Goal: Information Seeking & Learning: Learn about a topic

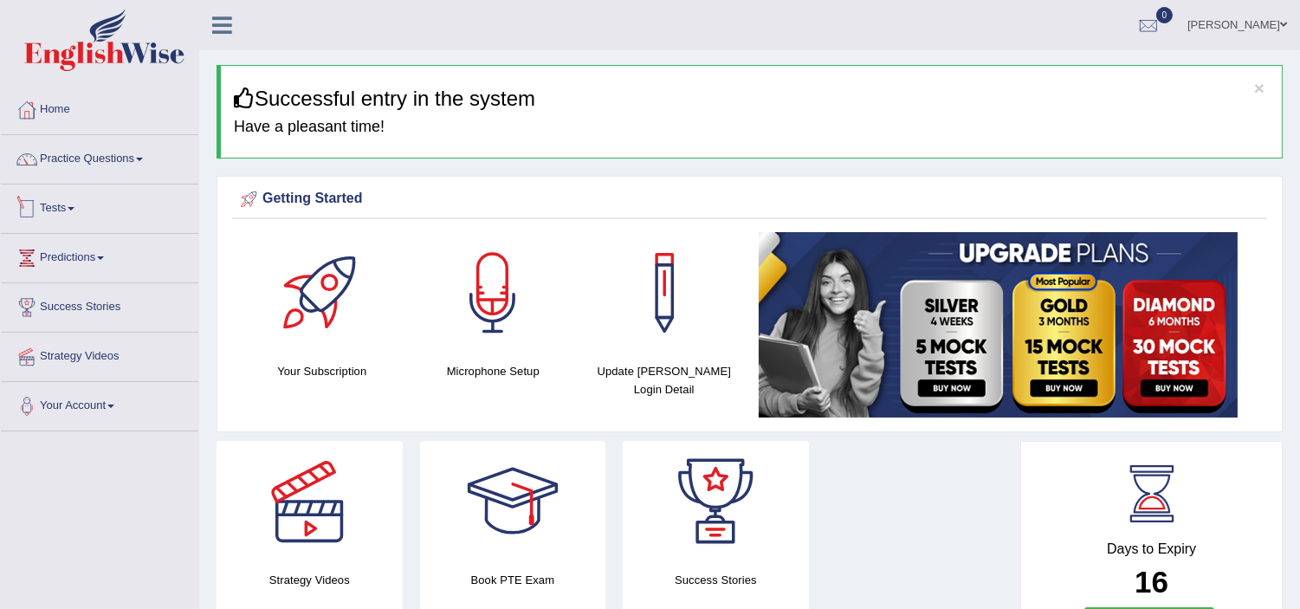
click at [56, 208] on link "Tests" at bounding box center [99, 206] width 197 height 43
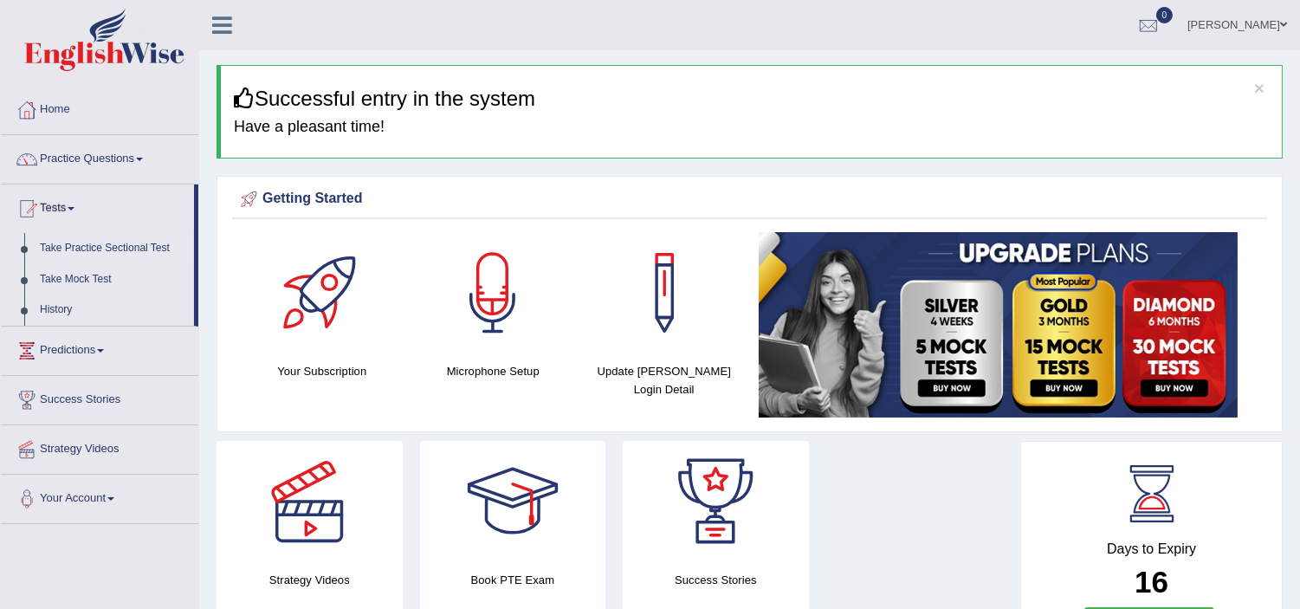
click at [55, 245] on link "Take Practice Sectional Test" at bounding box center [113, 248] width 162 height 31
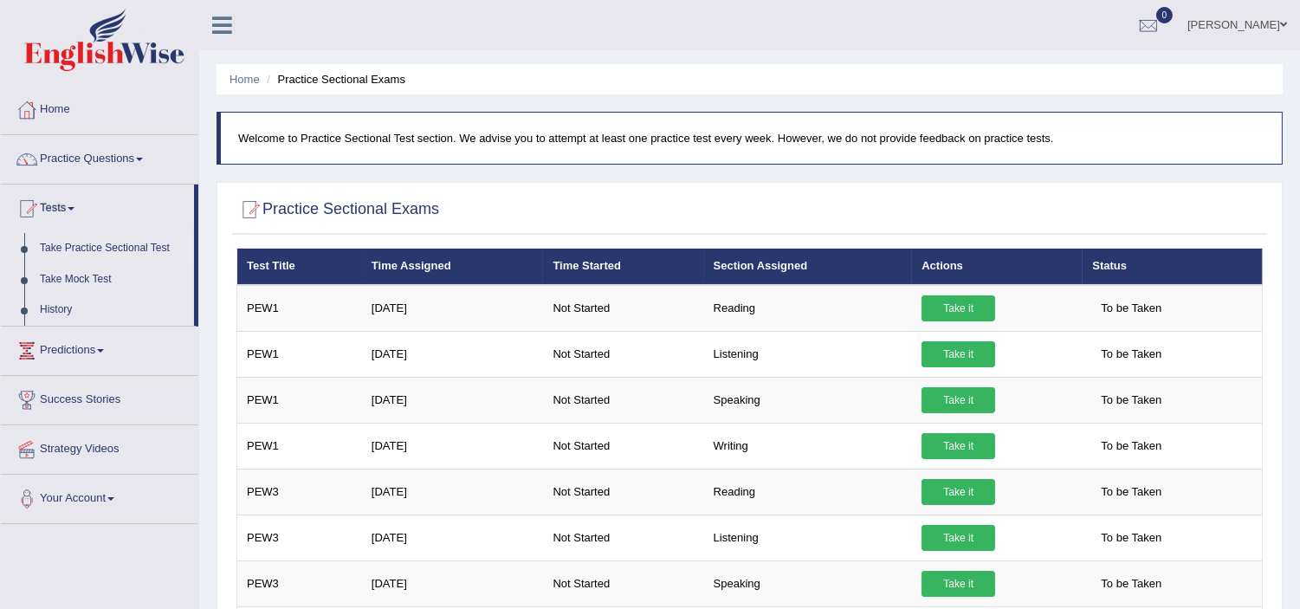
click at [82, 156] on link "Practice Questions" at bounding box center [99, 156] width 197 height 43
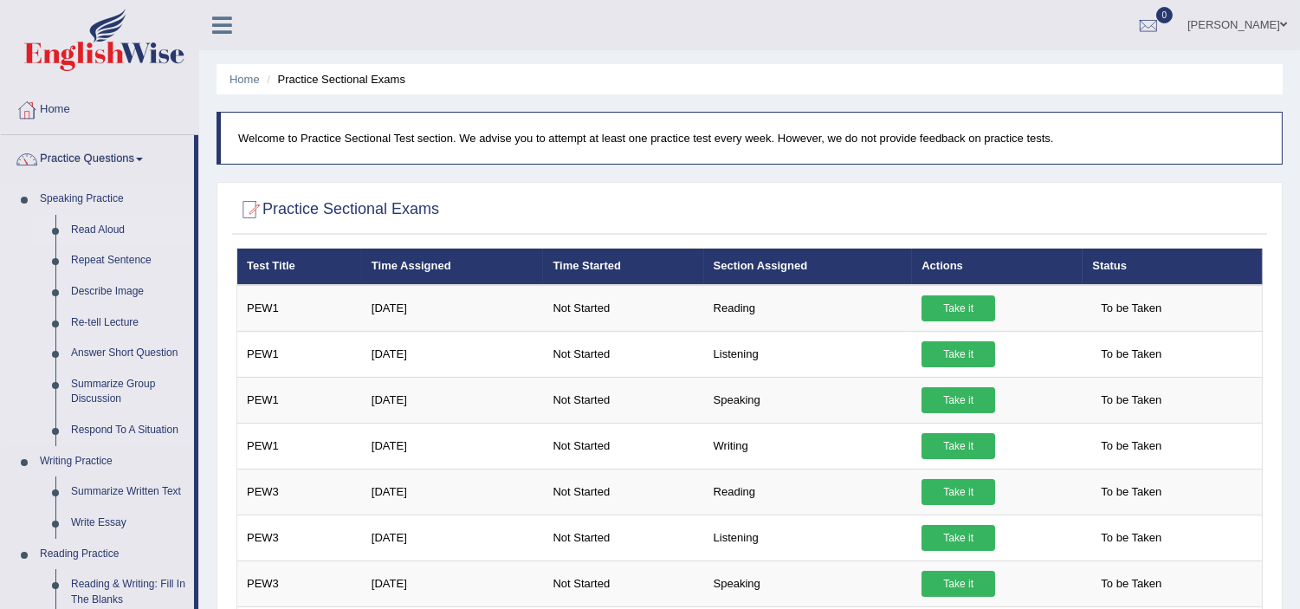
click at [87, 223] on link "Read Aloud" at bounding box center [128, 230] width 131 height 31
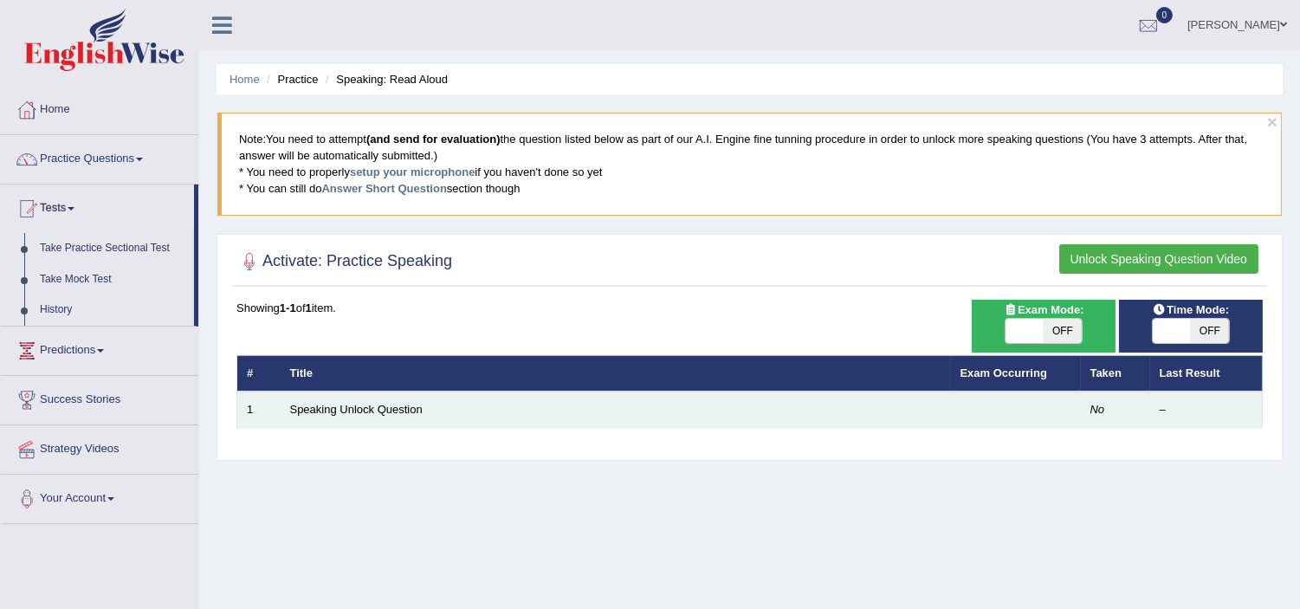
click at [356, 396] on td "Speaking Unlock Question" at bounding box center [616, 410] width 670 height 36
click at [353, 397] on td "Speaking Unlock Question" at bounding box center [616, 410] width 670 height 36
click at [347, 405] on link "Speaking Unlock Question" at bounding box center [356, 409] width 133 height 13
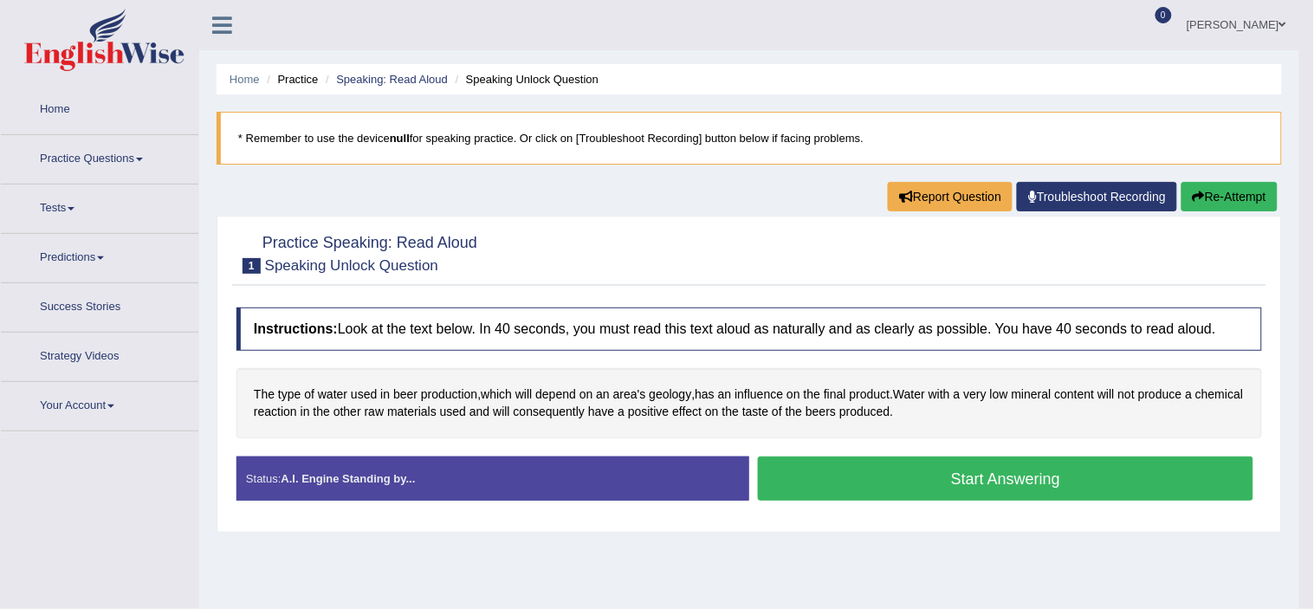
click at [341, 395] on div "The type of water used in beer production , which will depend on an area's geol…" at bounding box center [749, 403] width 1026 height 70
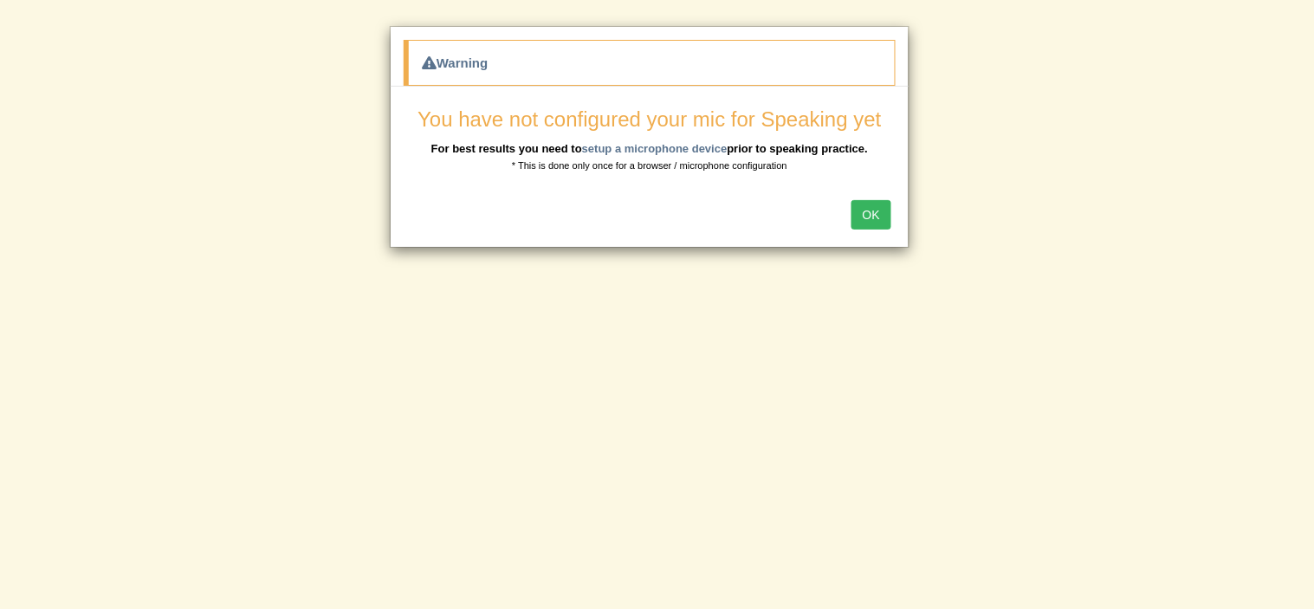
click at [341, 405] on div "Warning You have not configured your mic for Speaking yet For best results you …" at bounding box center [657, 304] width 1314 height 609
click at [361, 410] on div "Warning You have not configured your mic for Speaking yet For best results you …" at bounding box center [657, 304] width 1314 height 609
click at [355, 405] on div "Warning You have not configured your mic for Speaking yet For best results you …" at bounding box center [657, 304] width 1314 height 609
click at [970, 471] on div "Warning You have not configured your mic for Speaking yet For best results you …" at bounding box center [657, 304] width 1314 height 609
click at [869, 219] on button "OK" at bounding box center [871, 214] width 40 height 29
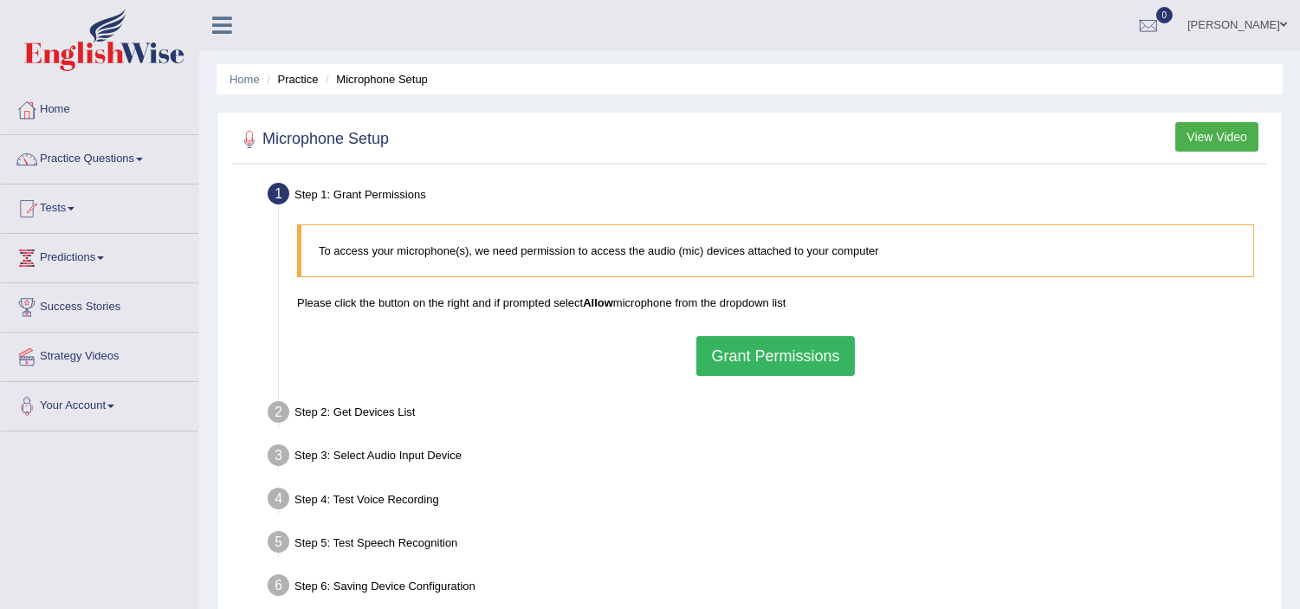
click at [875, 219] on div "To access your microphone(s), we need permission to access the audio (mic) devi…" at bounding box center [775, 300] width 974 height 169
click at [860, 210] on div "Step 1: Grant Permissions" at bounding box center [767, 197] width 1014 height 38
click at [886, 474] on div "Step 3: Select Audio Input Device –" at bounding box center [767, 458] width 1014 height 38
click at [745, 340] on button "Grant Permissions" at bounding box center [775, 356] width 158 height 40
click at [745, 353] on div "To access your microphone(s), we need permission to access the audio (mic) devi…" at bounding box center [775, 300] width 974 height 169
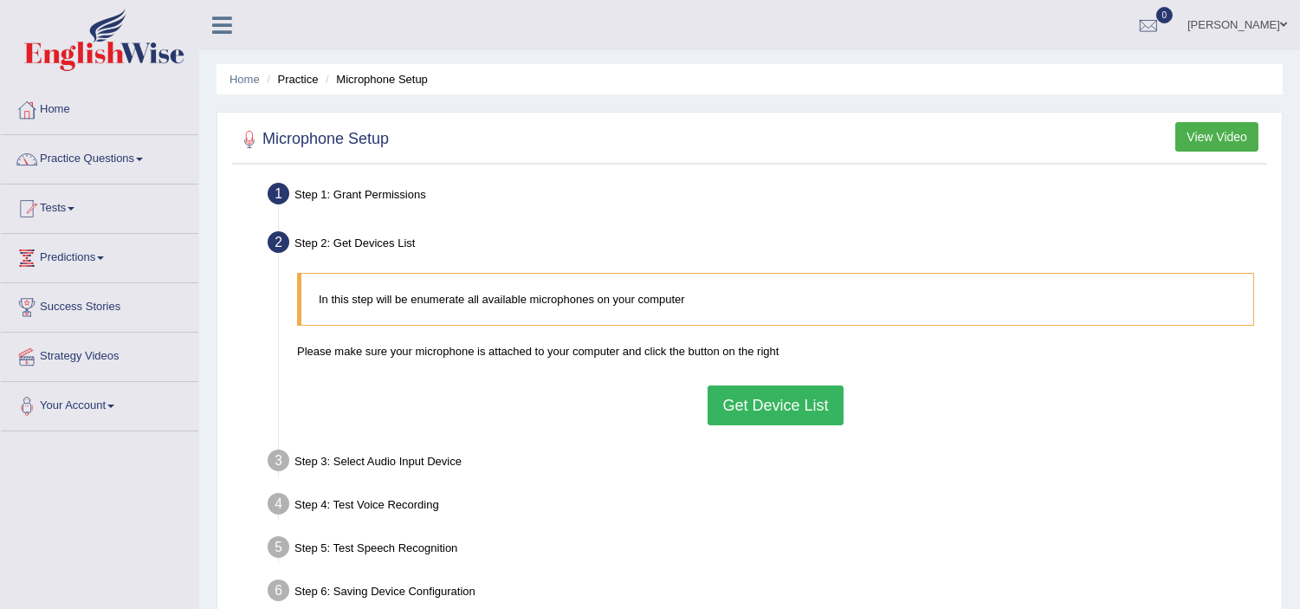
click at [748, 408] on button "Get Device List" at bounding box center [775, 405] width 135 height 40
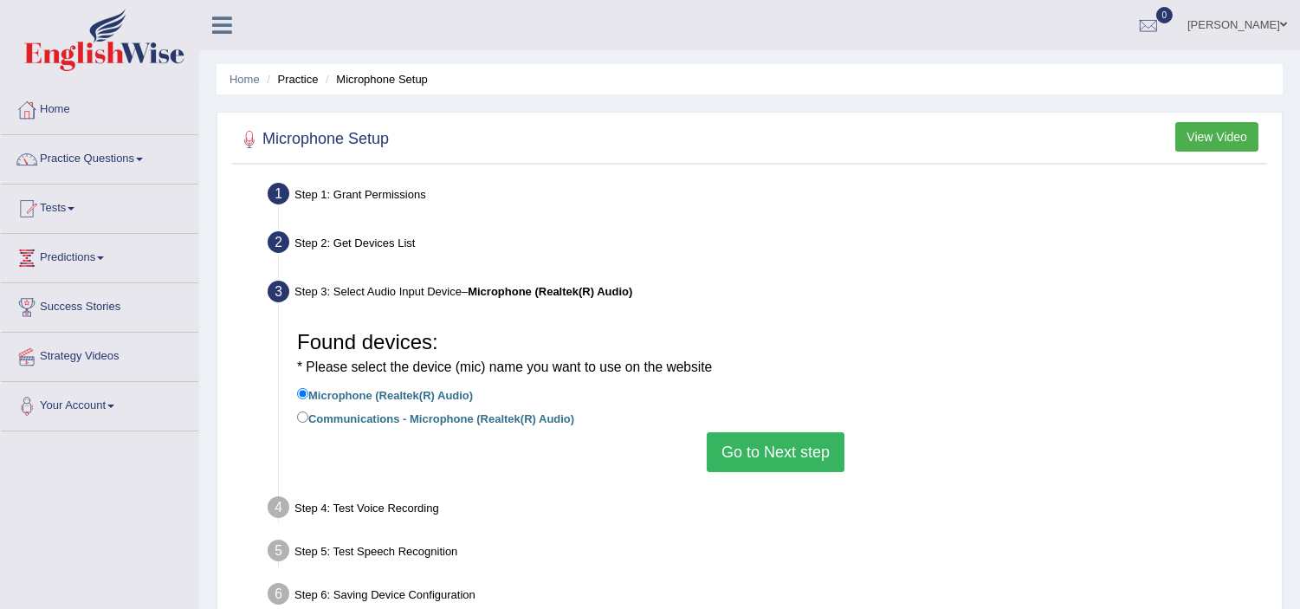
click at [730, 451] on button "Go to Next step" at bounding box center [776, 452] width 138 height 40
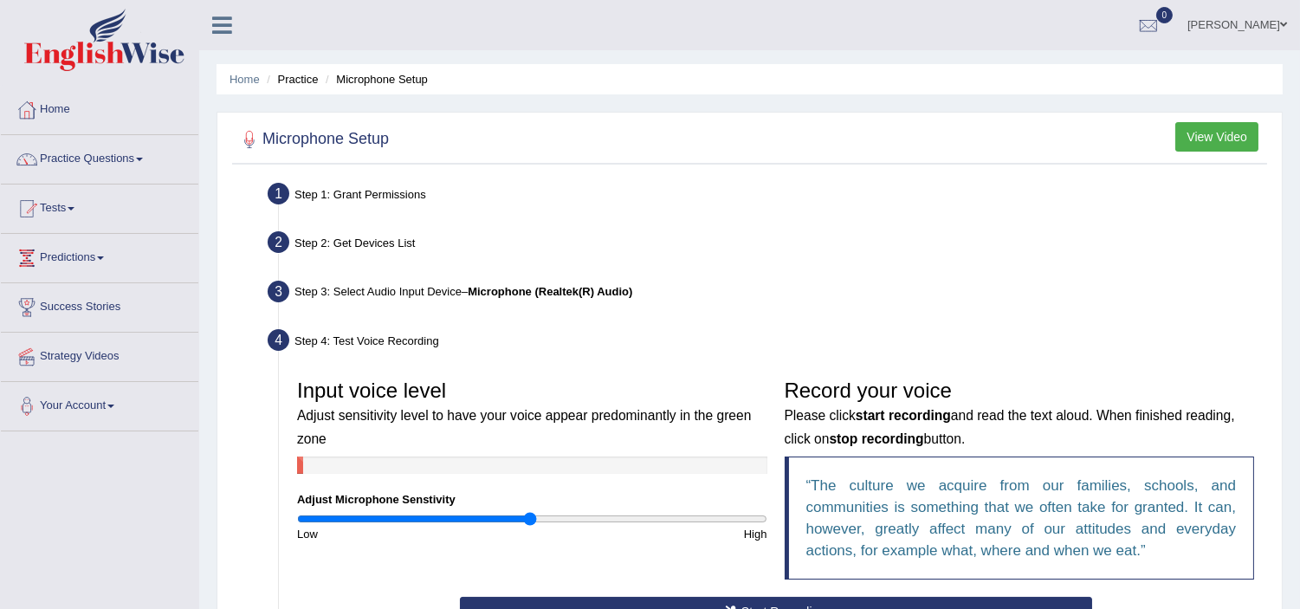
scroll to position [96, 0]
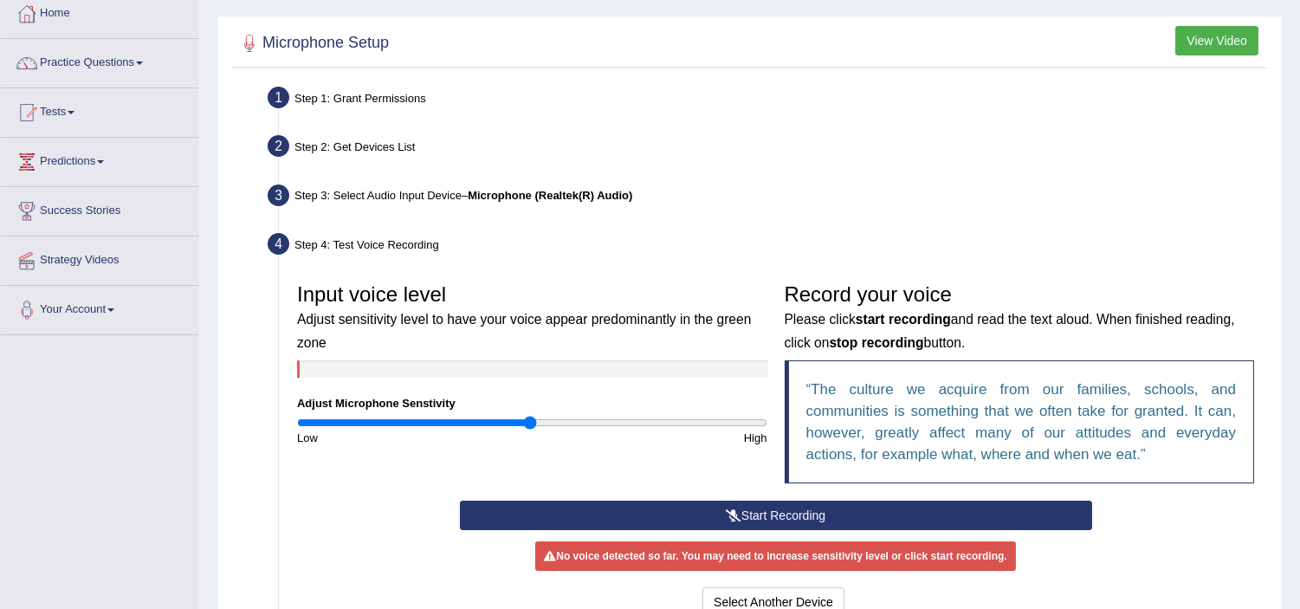
click at [706, 509] on button "Start Recording" at bounding box center [776, 515] width 632 height 29
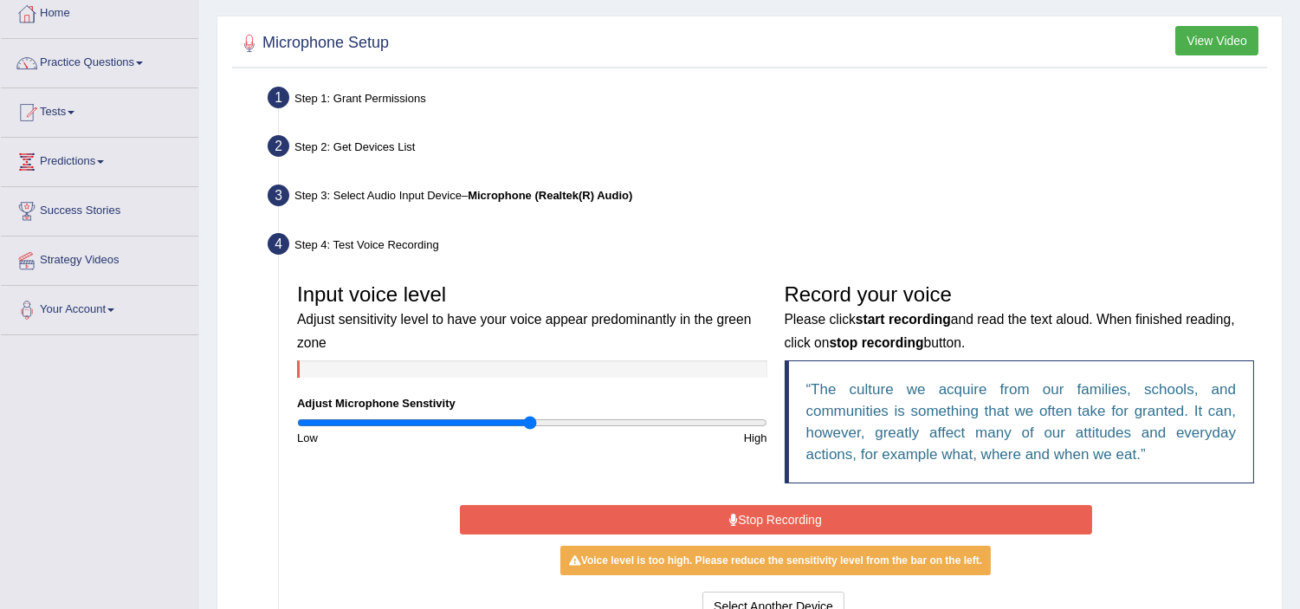
click at [706, 509] on button "Stop Recording" at bounding box center [776, 519] width 632 height 29
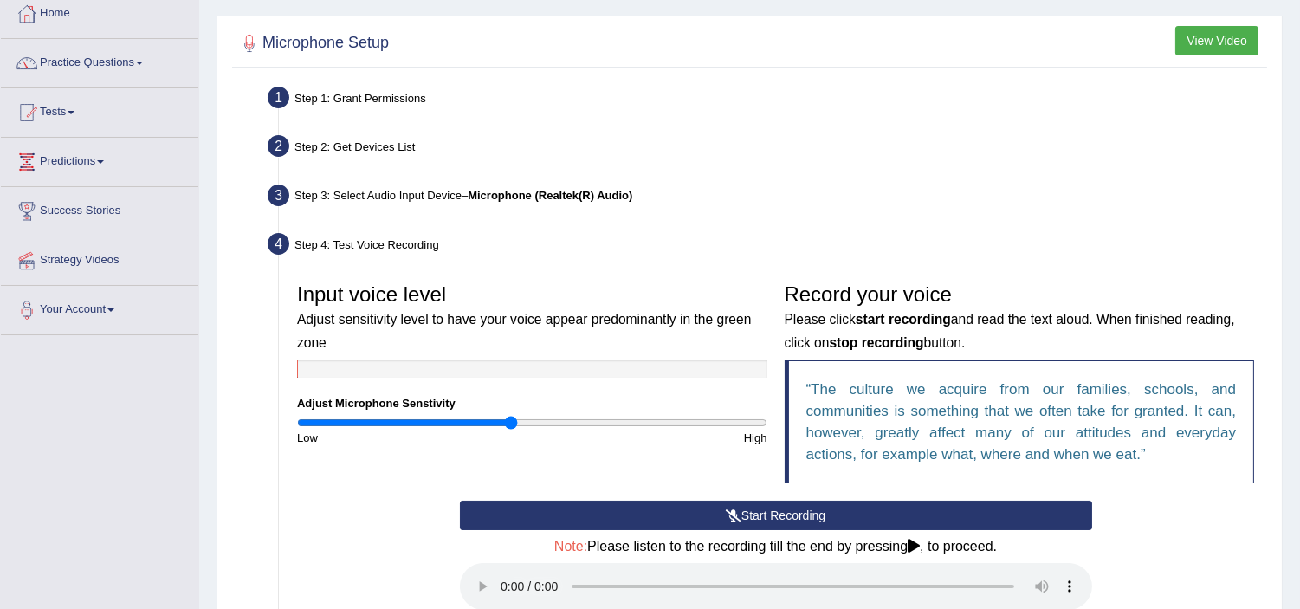
drag, startPoint x: 530, startPoint y: 418, endPoint x: 512, endPoint y: 418, distance: 18.2
type input "0.92"
click at [512, 418] on input "range" at bounding box center [532, 423] width 470 height 14
click at [754, 523] on button "Start Recording" at bounding box center [776, 515] width 632 height 29
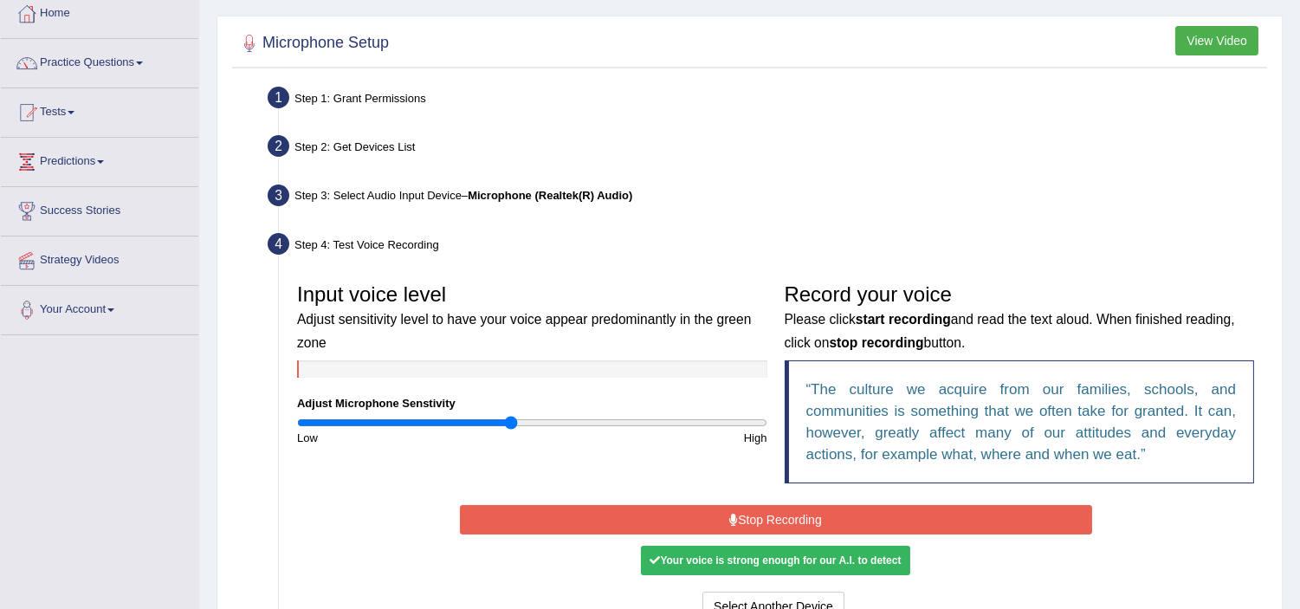
click at [754, 523] on button "Stop Recording" at bounding box center [776, 519] width 632 height 29
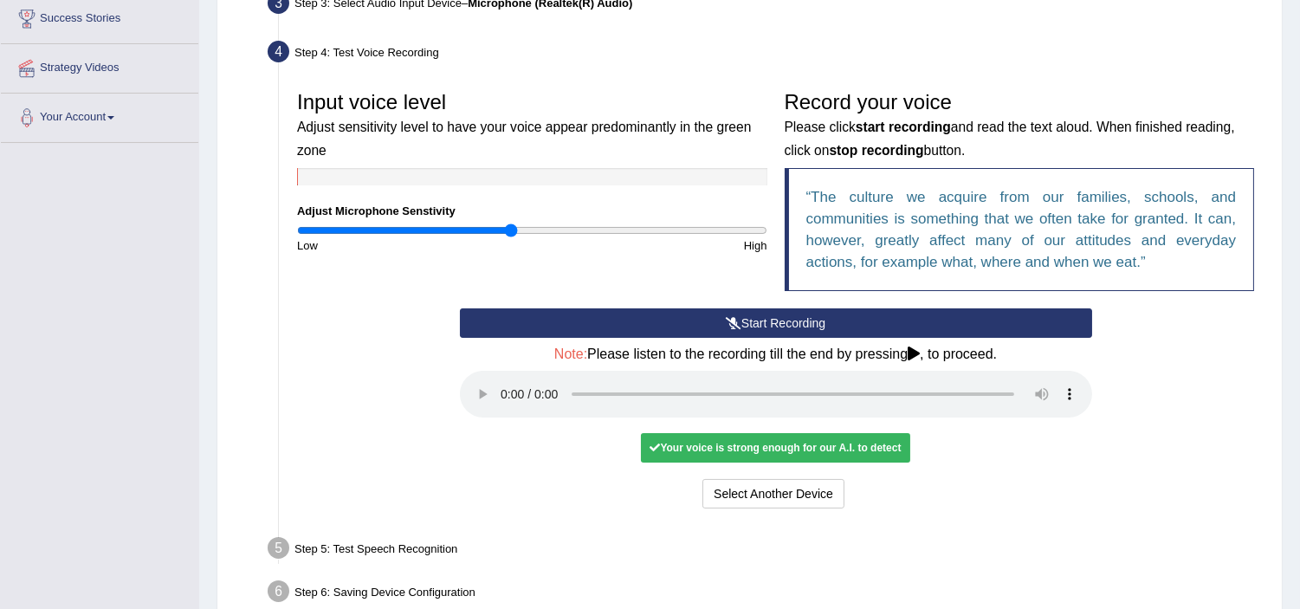
scroll to position [379, 0]
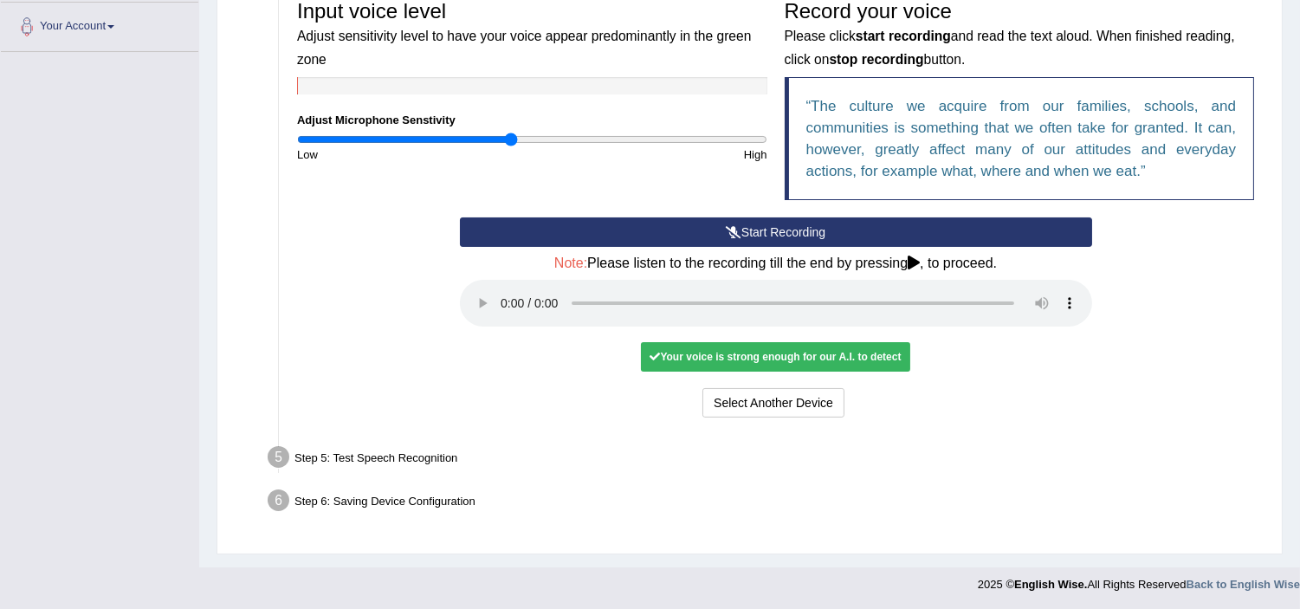
click at [480, 390] on div "Select Another Device Voice is ok. Go to Next step" at bounding box center [776, 405] width 632 height 34
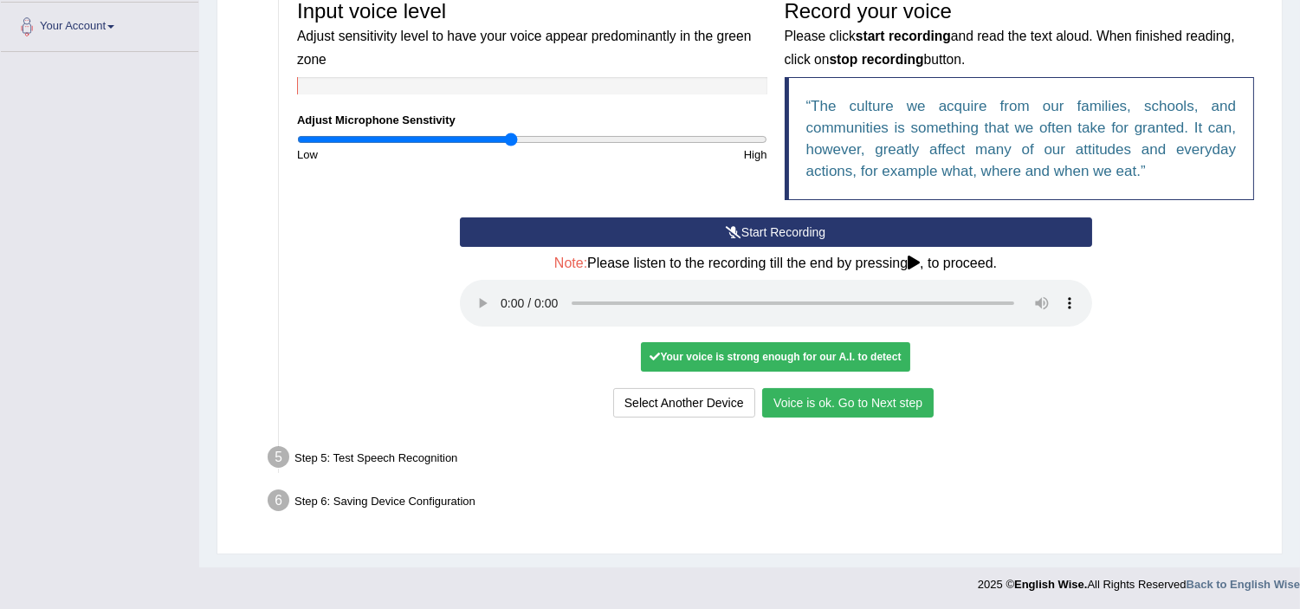
click at [849, 404] on button "Voice is ok. Go to Next step" at bounding box center [848, 402] width 172 height 29
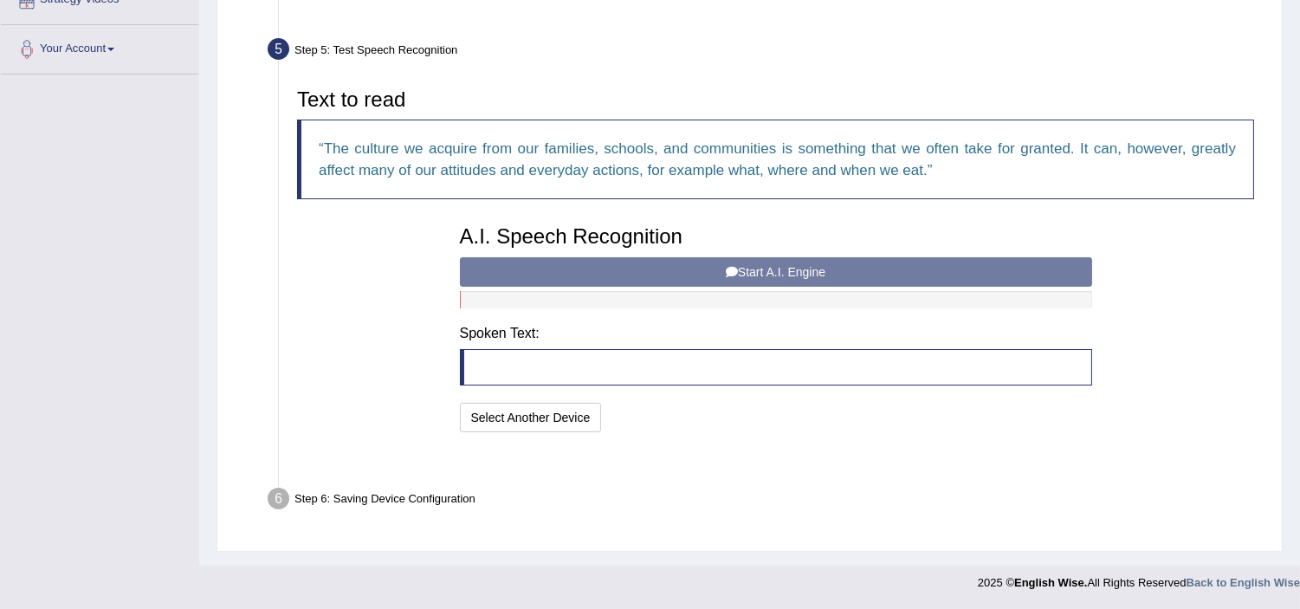
scroll to position [313, 0]
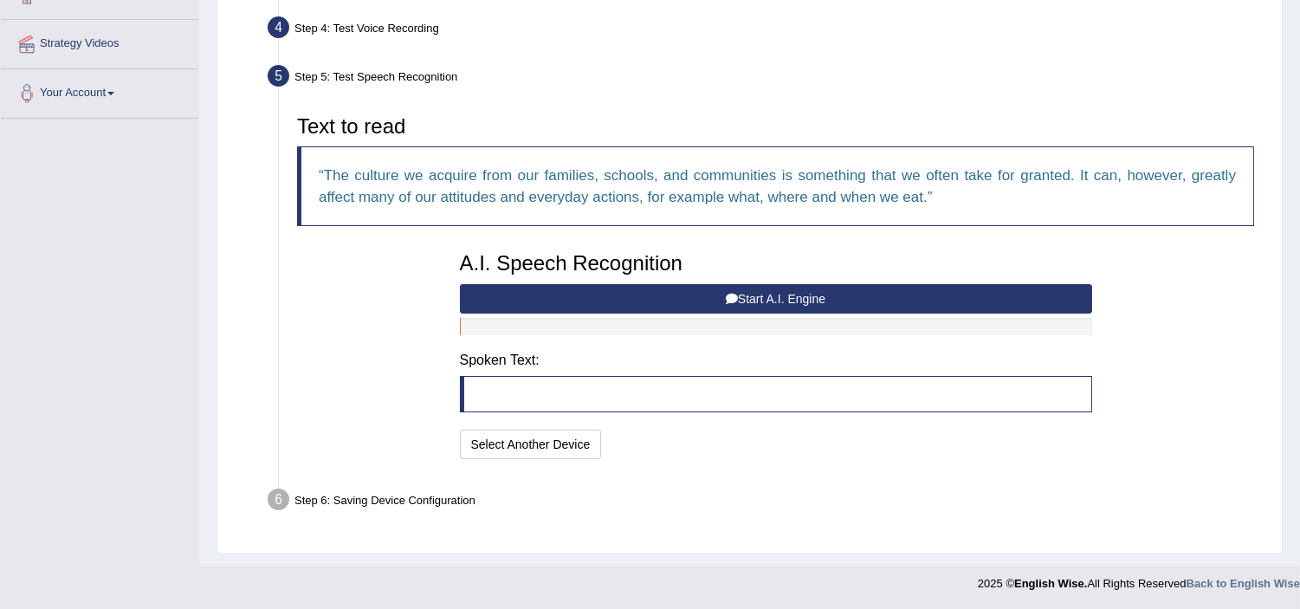
click at [849, 404] on blockquote at bounding box center [776, 394] width 632 height 36
click at [726, 297] on icon at bounding box center [732, 299] width 12 height 12
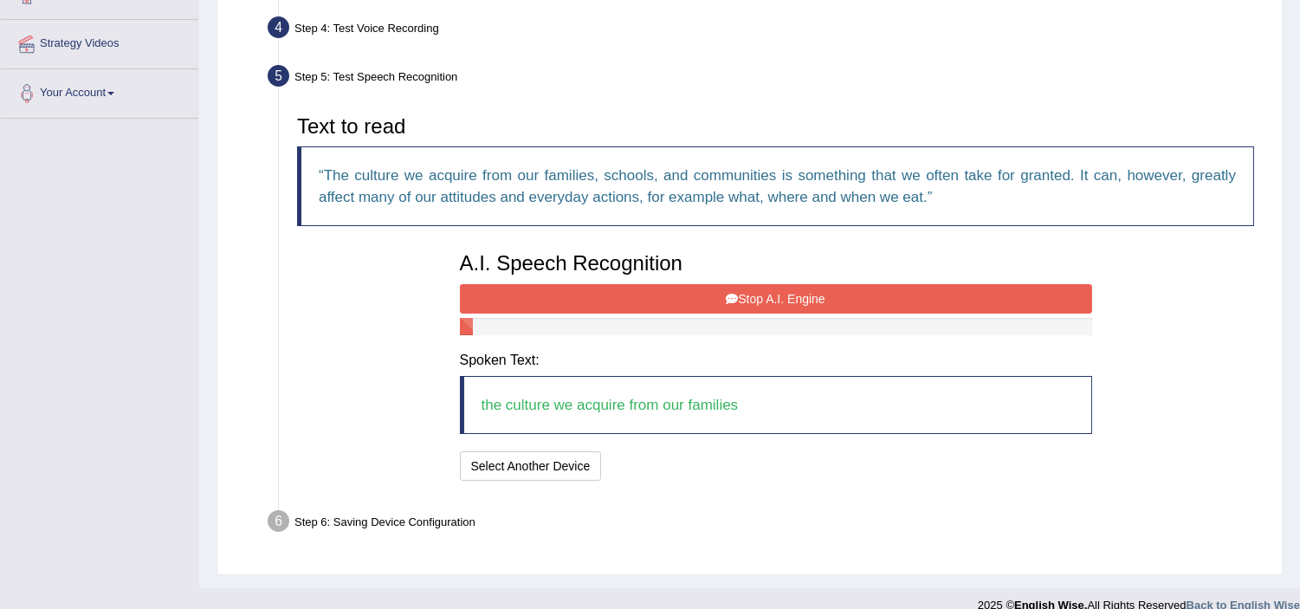
click at [726, 297] on icon at bounding box center [732, 299] width 12 height 12
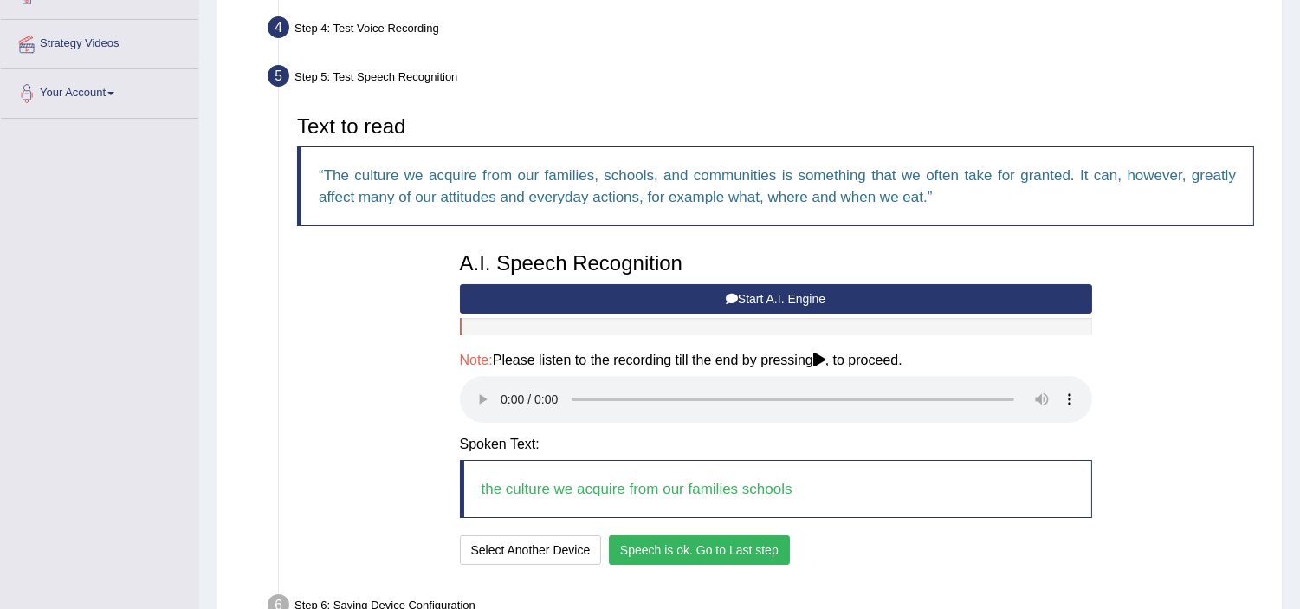
click at [638, 549] on button "Speech is ok. Go to Last step" at bounding box center [699, 549] width 181 height 29
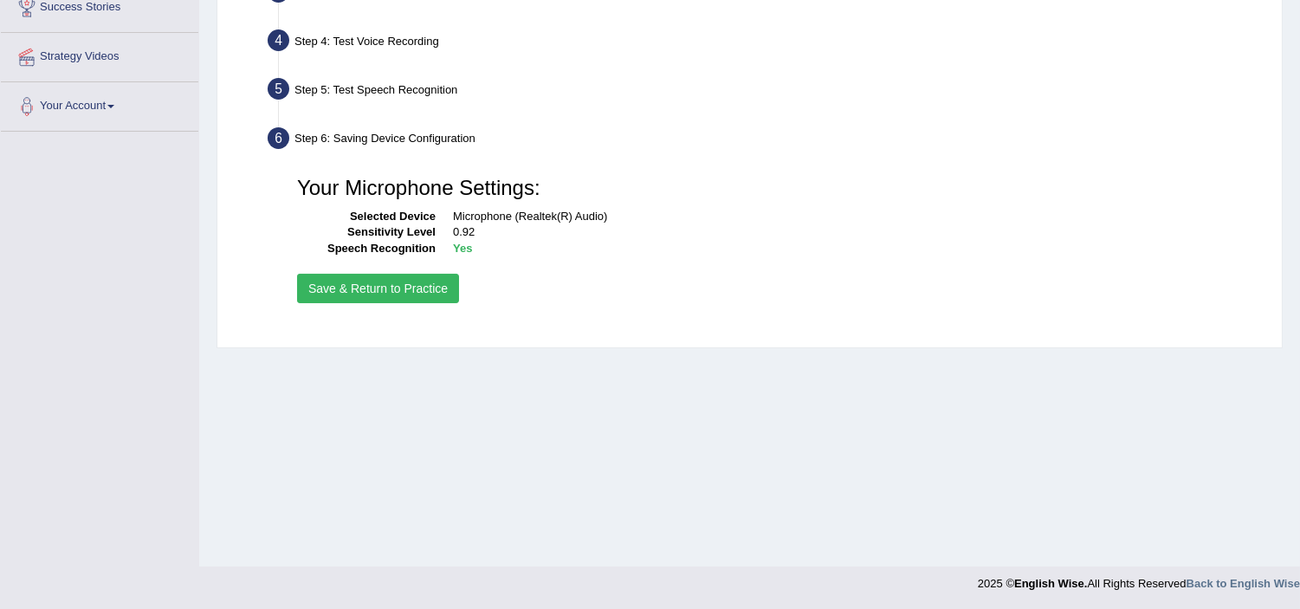
click at [663, 554] on div "Home Practice Microphone Setup You have already completed the setup earlier wit…" at bounding box center [749, 133] width 1101 height 866
click at [392, 283] on button "Save & Return to Practice" at bounding box center [378, 288] width 162 height 29
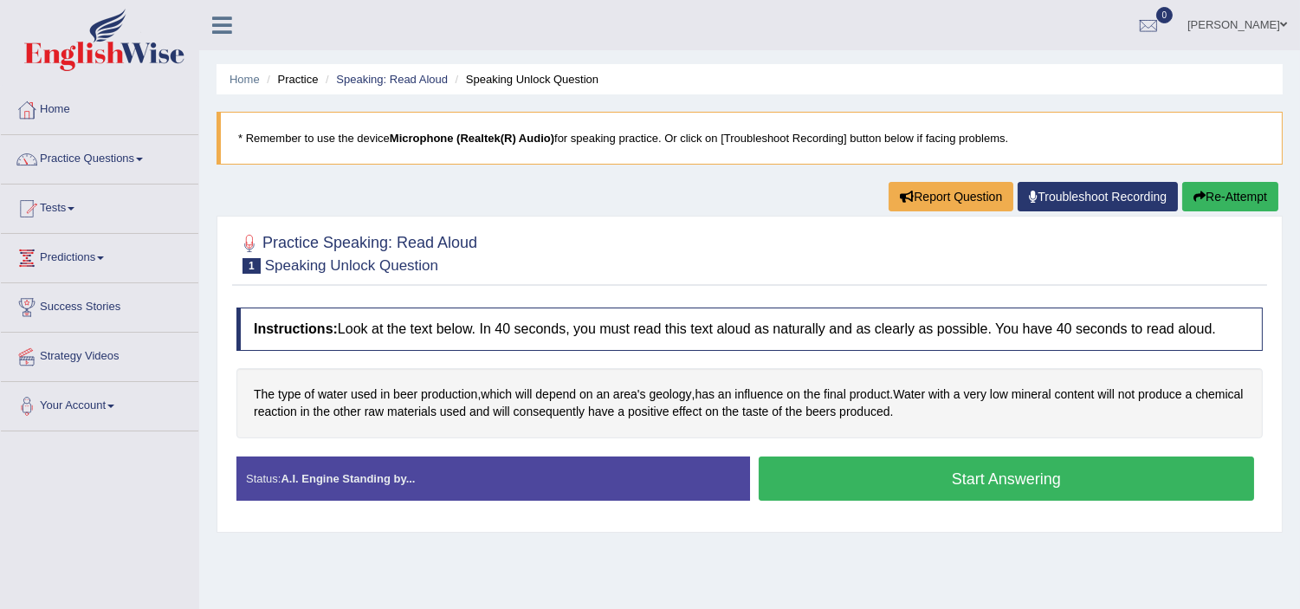
click at [916, 469] on button "Start Answering" at bounding box center [1007, 478] width 496 height 44
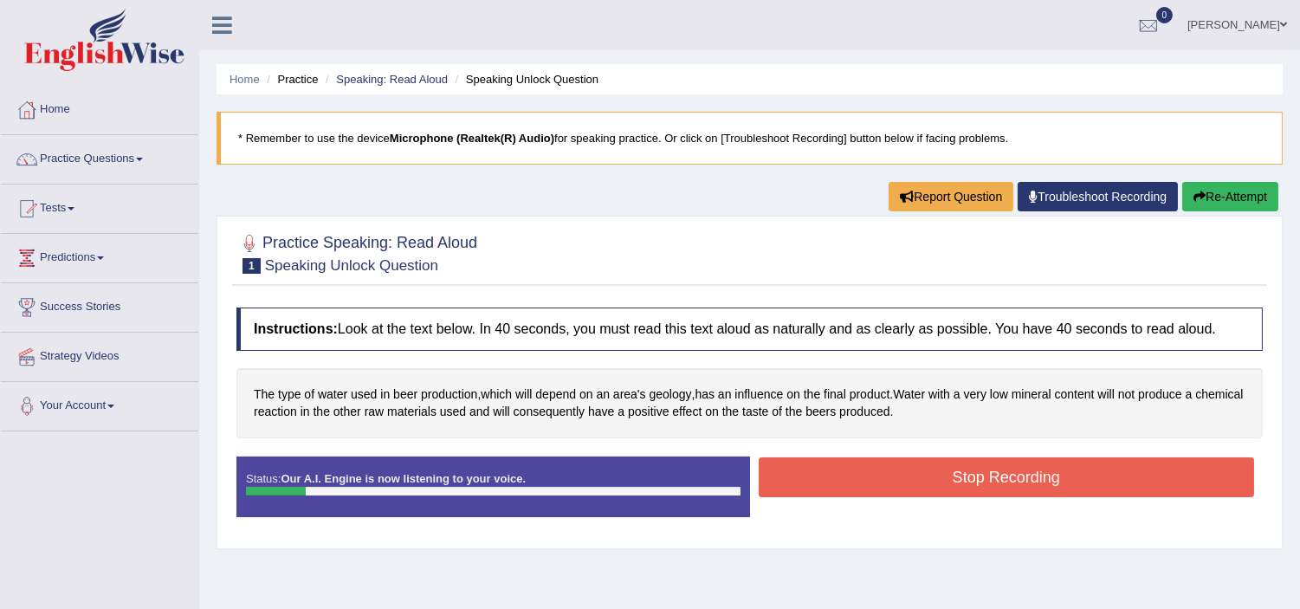
click at [913, 469] on button "Stop Recording" at bounding box center [1007, 477] width 496 height 40
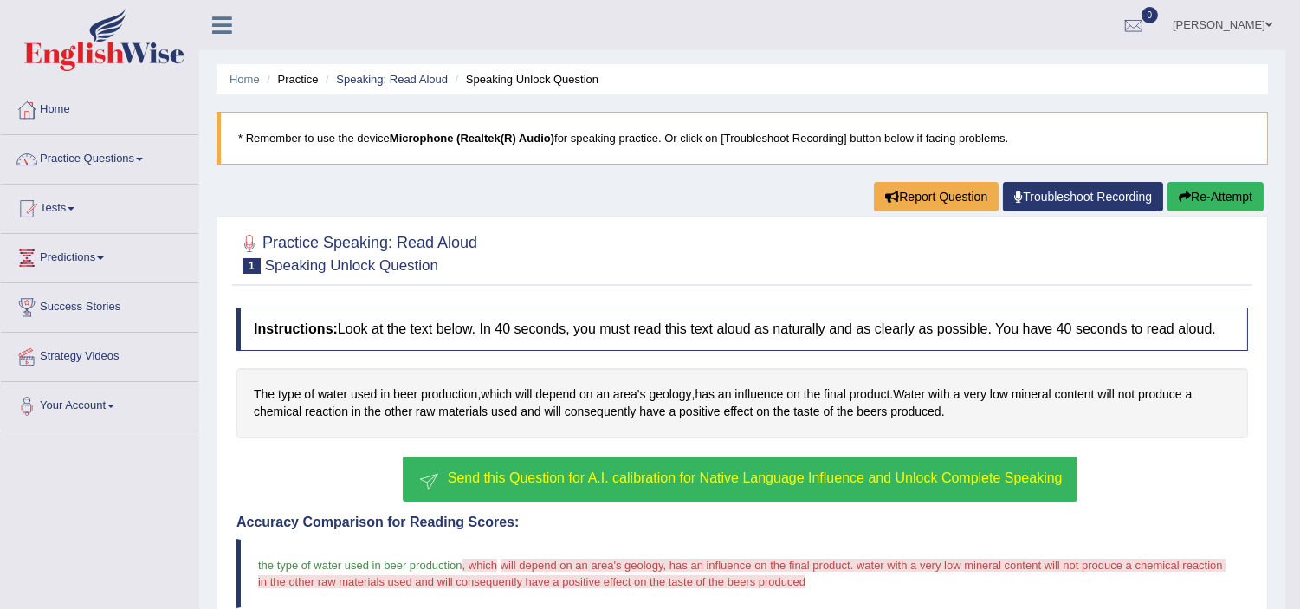
click at [635, 477] on span "Send this Question for A.I. calibration for Native Language Influence and Unloc…" at bounding box center [755, 477] width 615 height 15
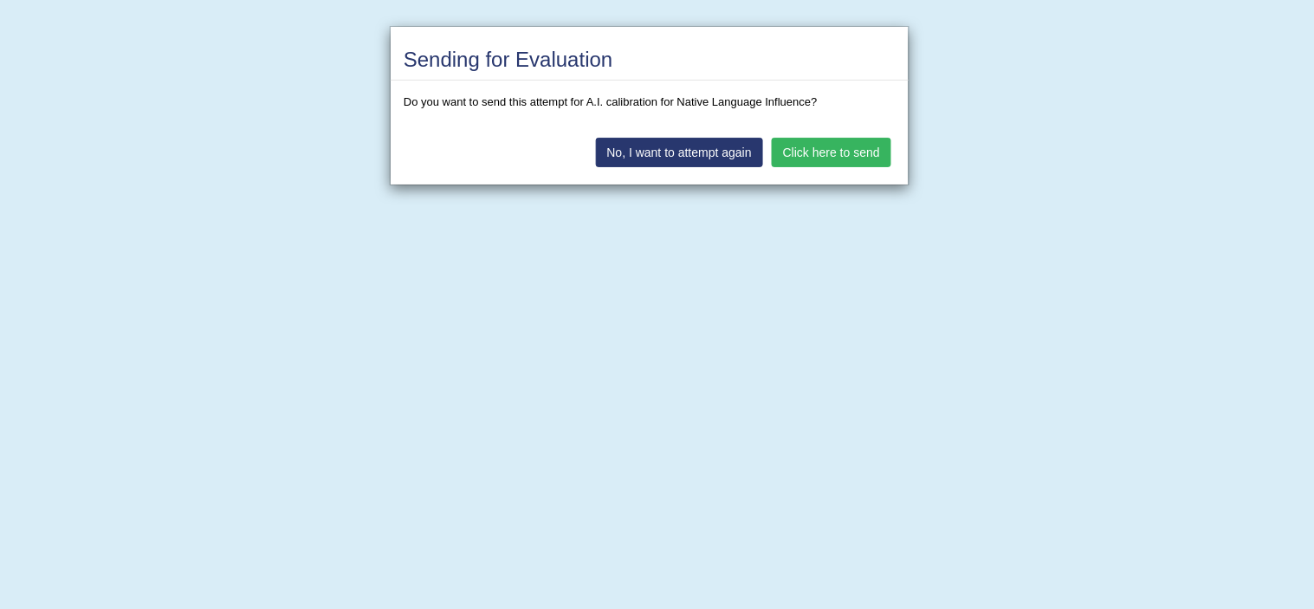
click at [832, 152] on button "Click here to send" at bounding box center [832, 152] width 120 height 29
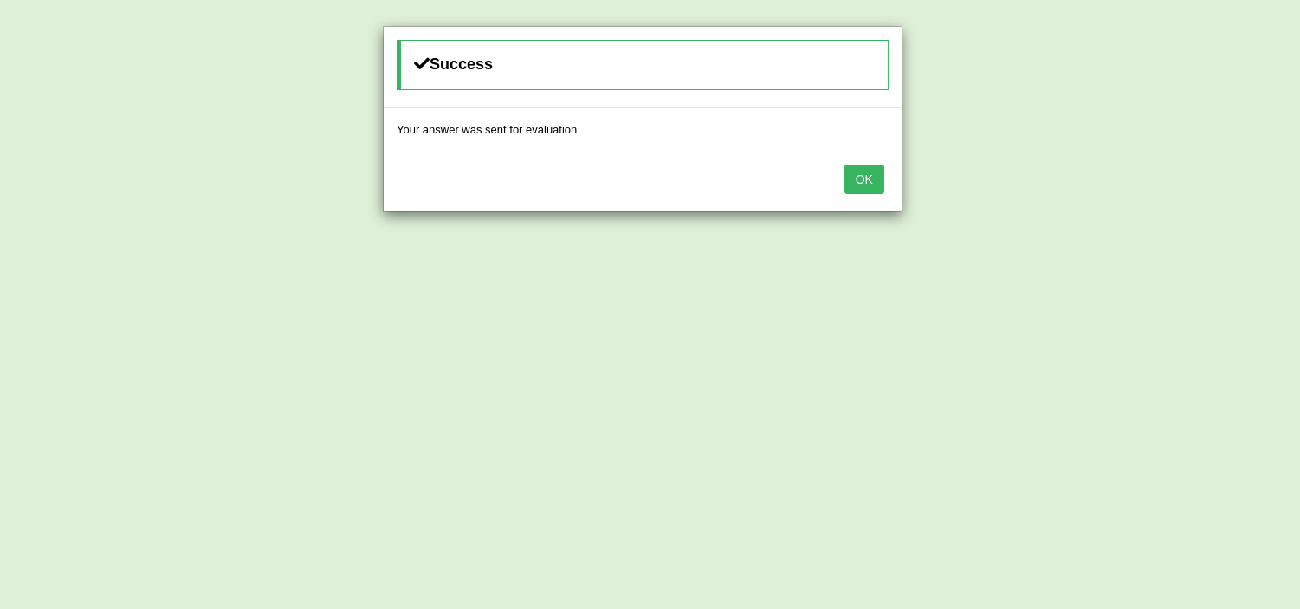
click at [853, 180] on button "OK" at bounding box center [865, 179] width 40 height 29
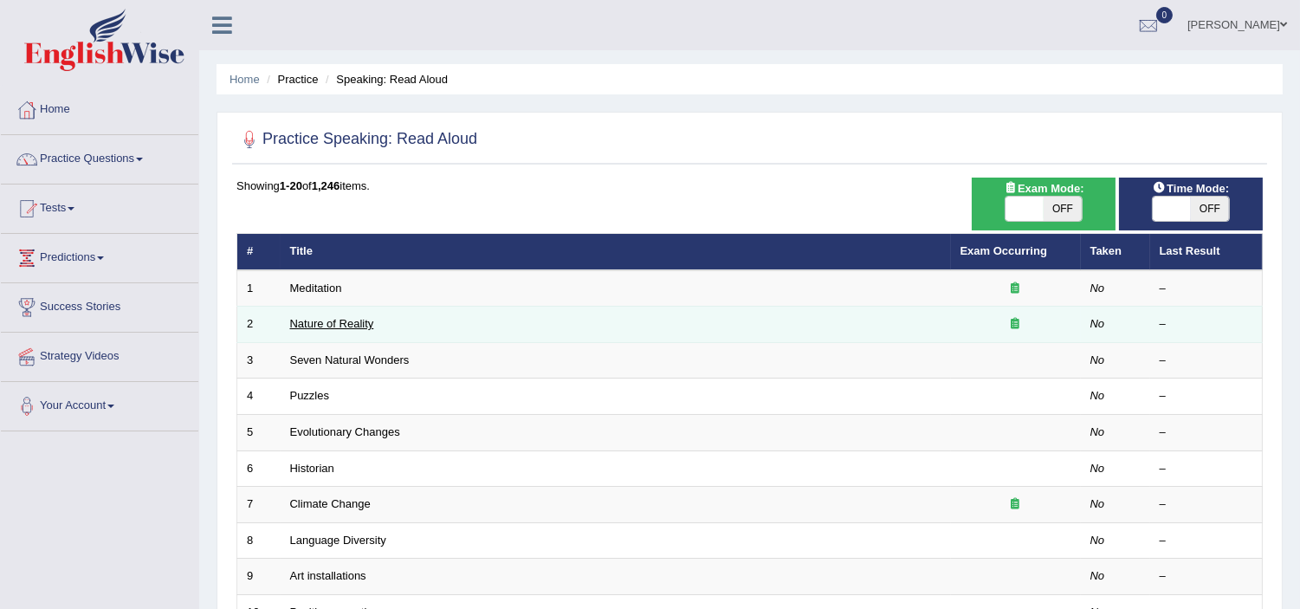
click at [353, 317] on link "Nature of Reality" at bounding box center [332, 323] width 84 height 13
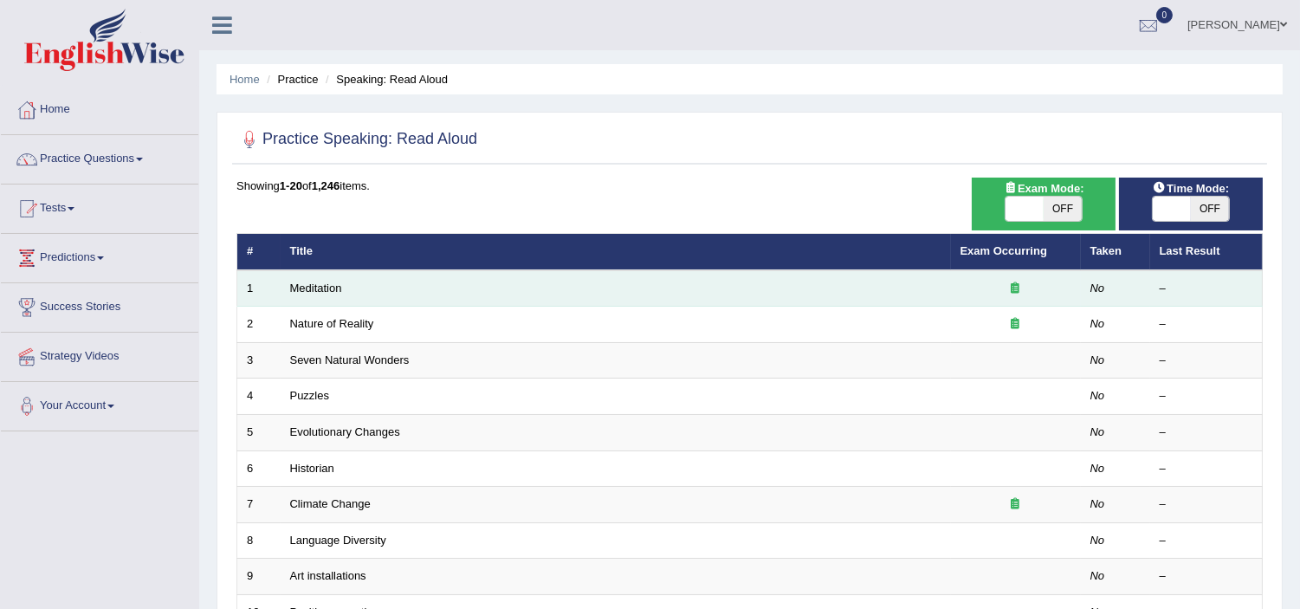
click at [319, 303] on td "Meditation" at bounding box center [616, 288] width 670 height 36
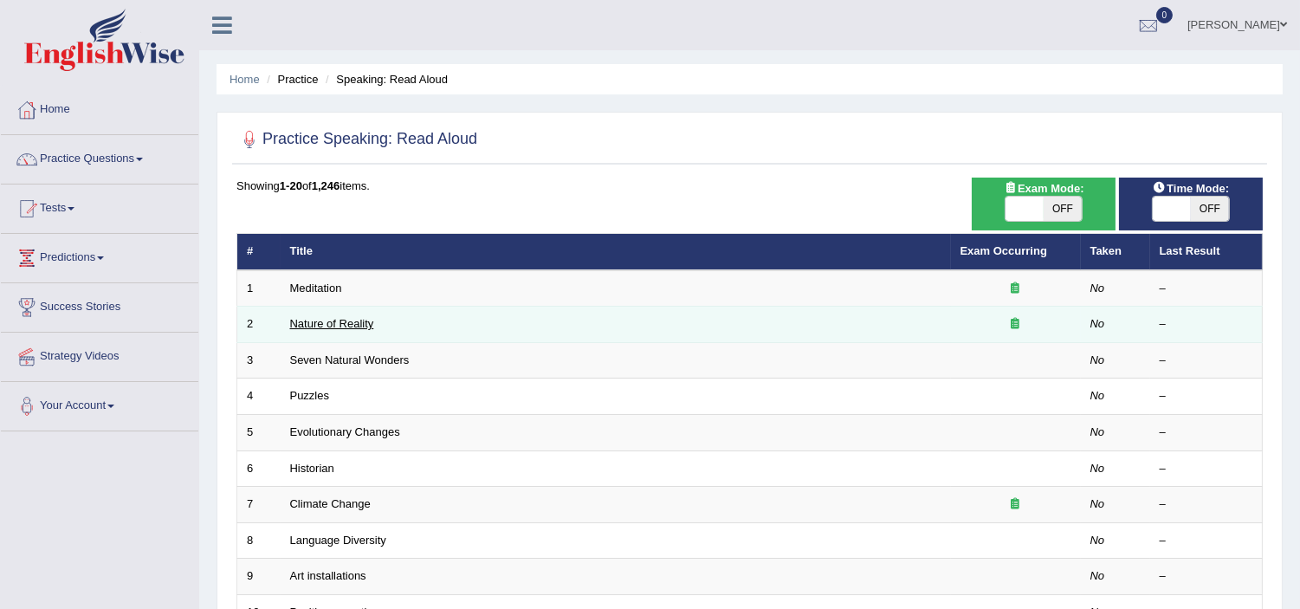
click at [310, 317] on link "Nature of Reality" at bounding box center [332, 323] width 84 height 13
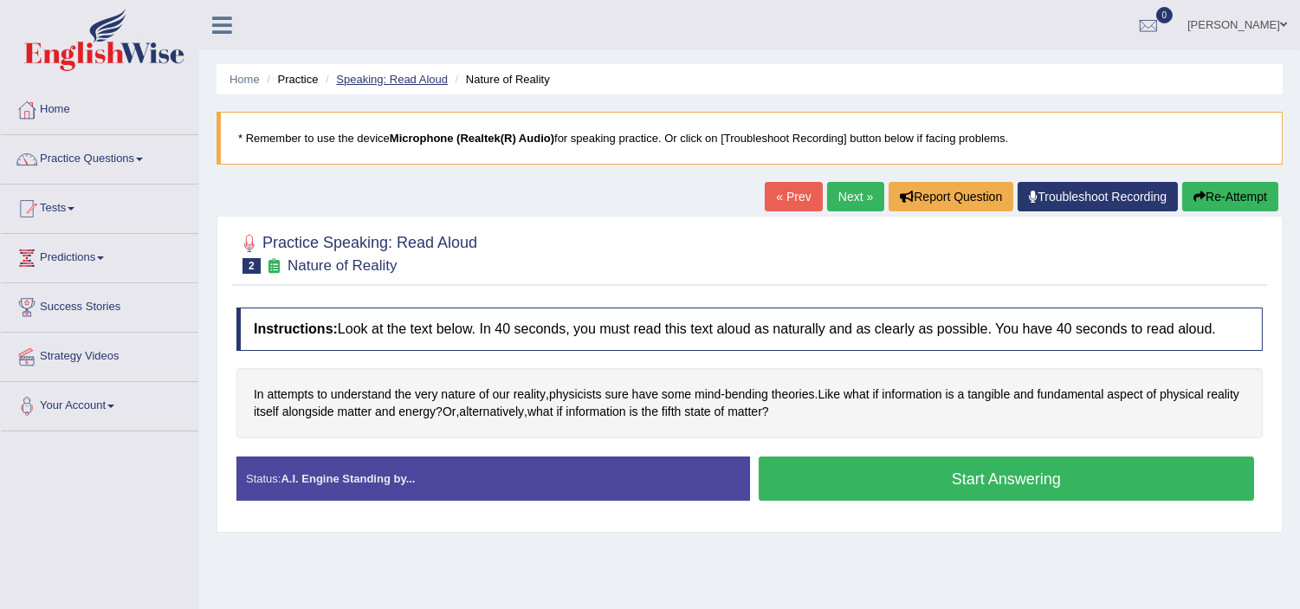
click at [392, 79] on link "Speaking: Read Aloud" at bounding box center [392, 79] width 112 height 13
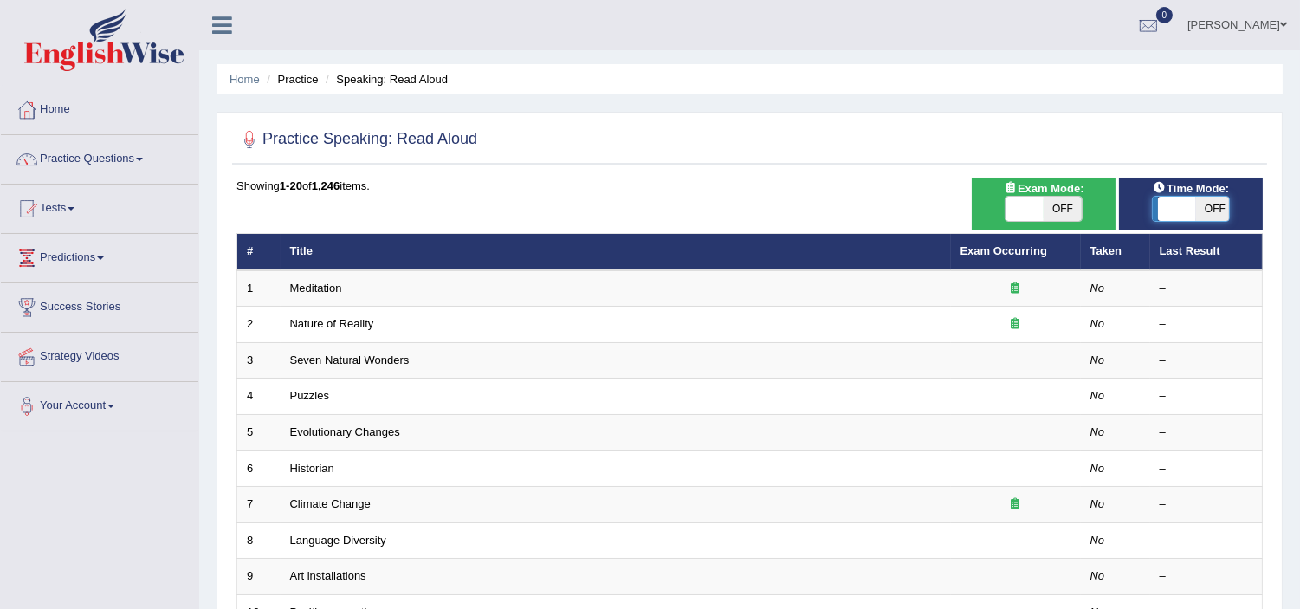
checkbox input "true"
drag, startPoint x: 1162, startPoint y: 211, endPoint x: 1221, endPoint y: 217, distance: 60.0
click at [1221, 217] on span at bounding box center [1210, 209] width 38 height 24
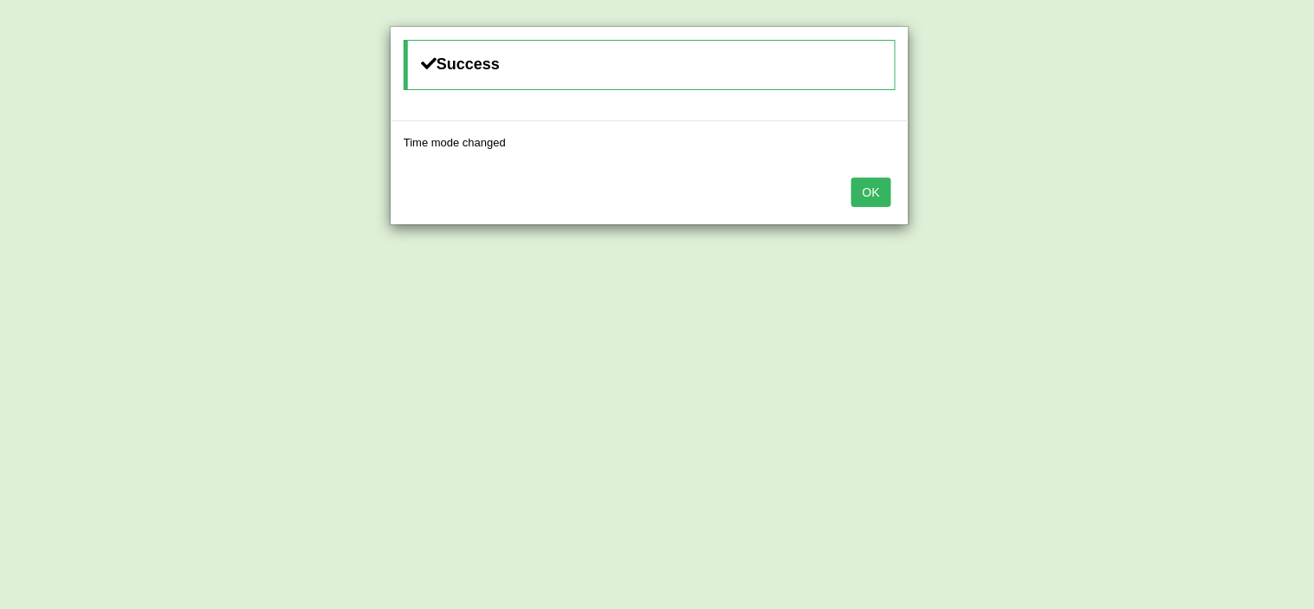
click at [870, 192] on button "OK" at bounding box center [871, 192] width 40 height 29
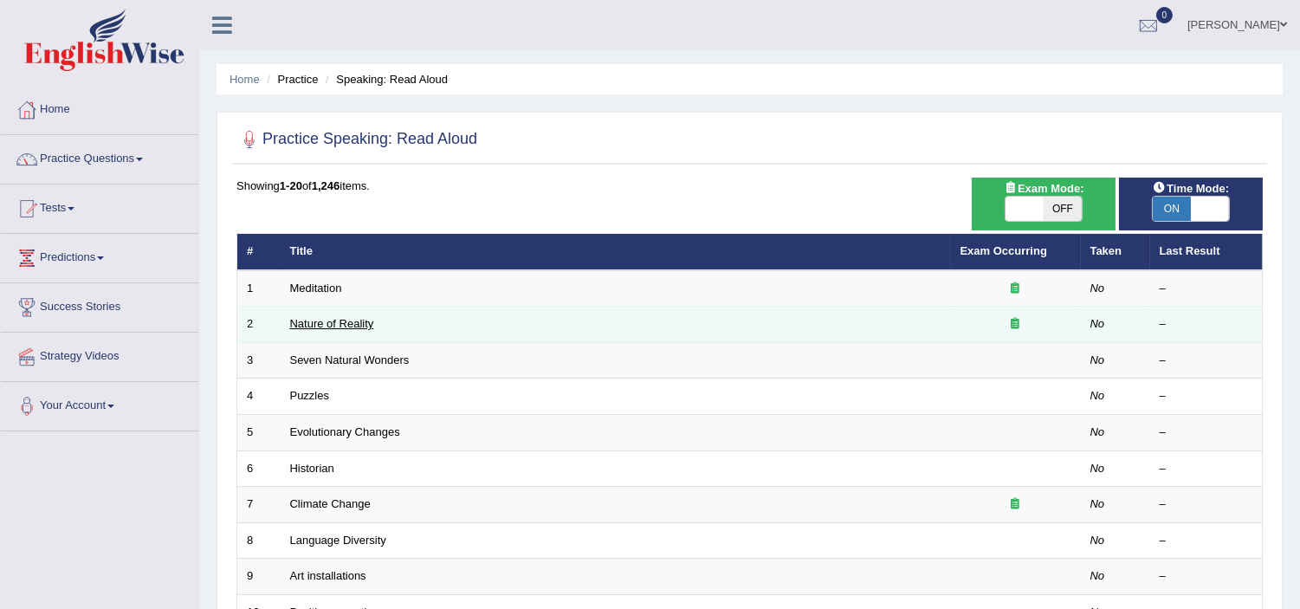
drag, startPoint x: 305, startPoint y: 323, endPoint x: 305, endPoint y: 307, distance: 16.5
click at [305, 323] on link "Nature of Reality" at bounding box center [332, 323] width 84 height 13
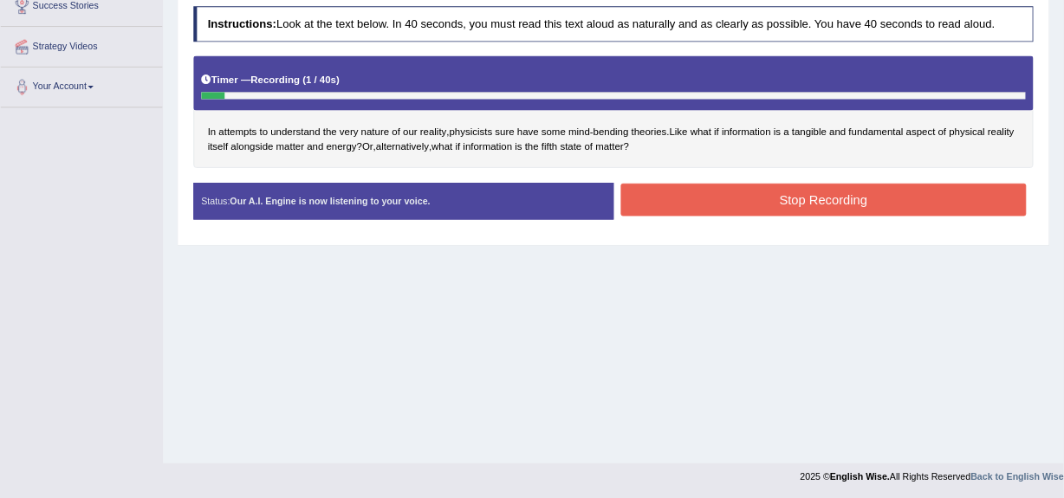
scroll to position [301, 0]
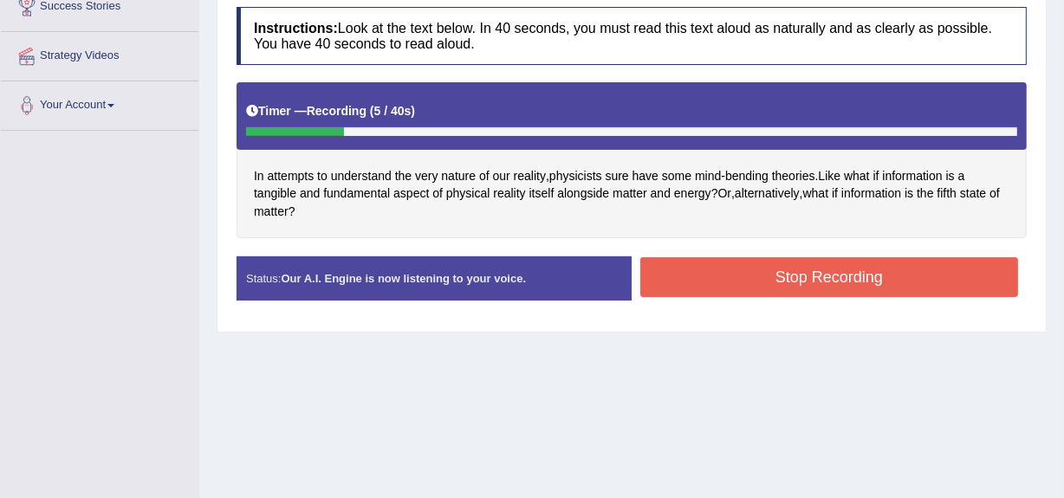
click at [686, 328] on div "Practice Speaking: Read Aloud 2 Nature of Reality Instructions: Look at the tex…" at bounding box center [632, 123] width 830 height 417
click at [717, 288] on button "Stop Recording" at bounding box center [829, 277] width 378 height 40
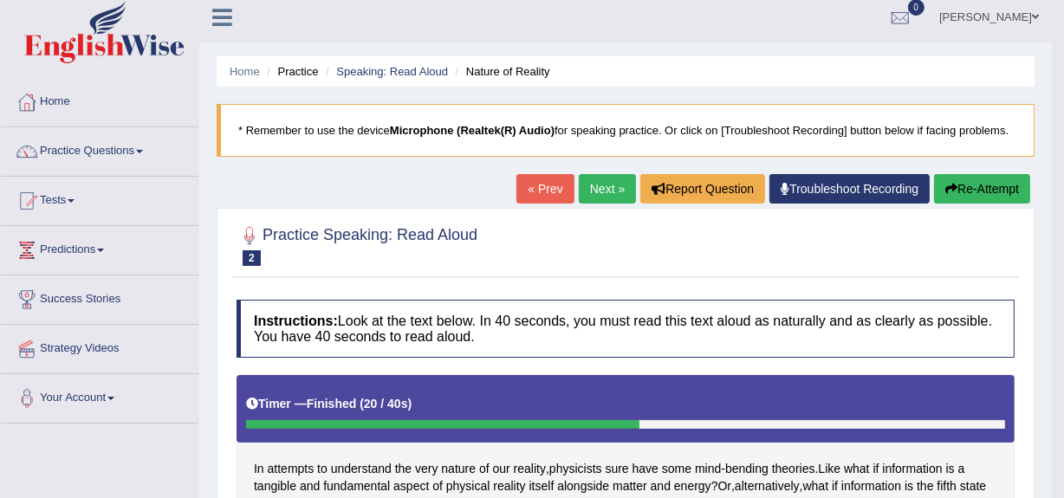
scroll to position [0, 0]
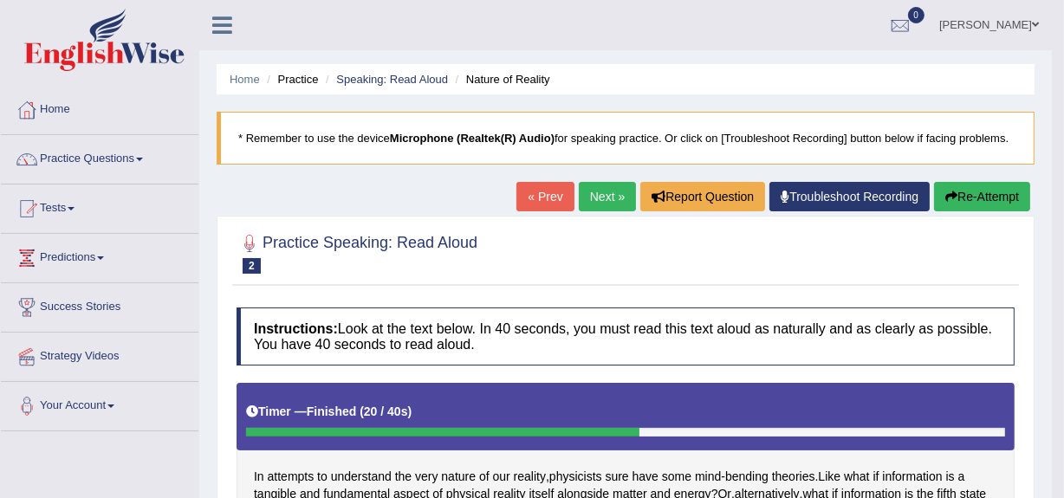
click at [584, 193] on link "Next »" at bounding box center [607, 196] width 57 height 29
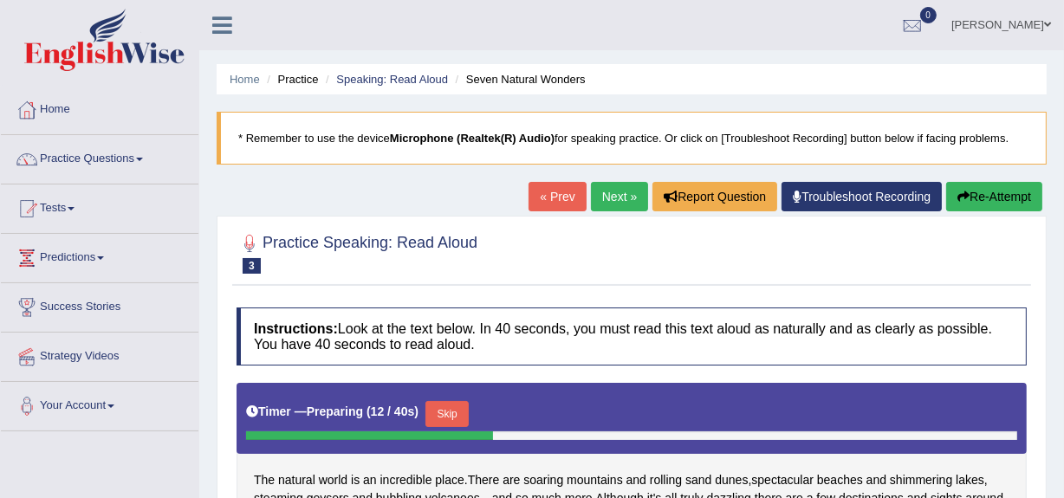
click at [656, 383] on div "Timer — Preparing ( 12 / 40s ) Skip" at bounding box center [631, 418] width 790 height 71
click at [957, 197] on icon "button" at bounding box center [963, 197] width 12 height 12
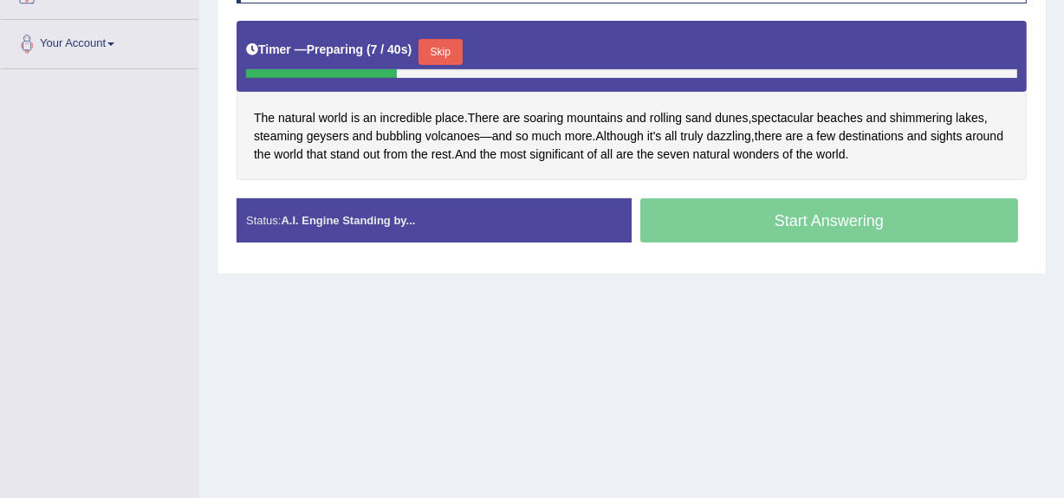
scroll to position [362, 0]
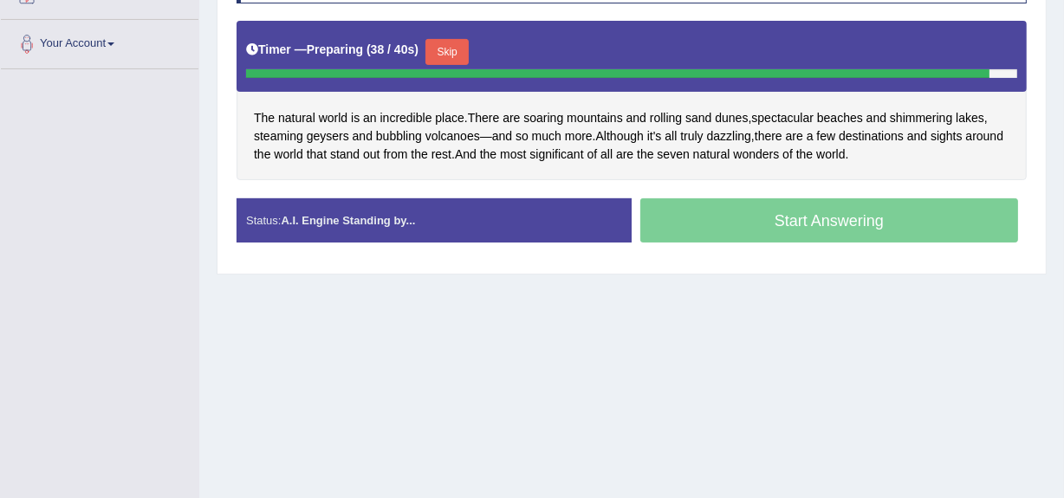
drag, startPoint x: 398, startPoint y: 340, endPoint x: 390, endPoint y: 325, distance: 16.7
click at [390, 325] on div "Home Practice Speaking: Read Aloud Seven Natural Wonders * Remember to use the …" at bounding box center [631, 71] width 864 height 866
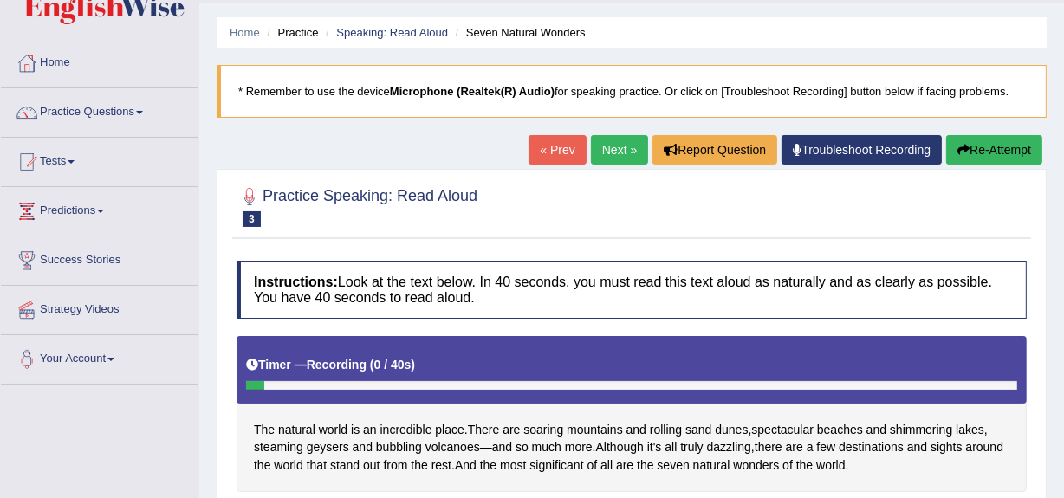
scroll to position [0, 0]
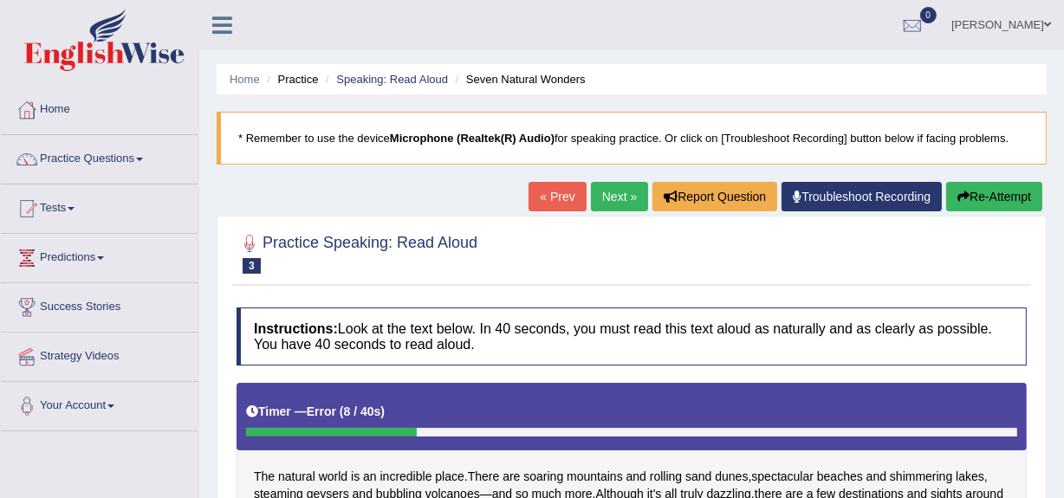
click at [398, 32] on div "Dhanushka Keerthi Toggle navigation Username: dhanushkakeerthi Access Type: Onl…" at bounding box center [631, 25] width 864 height 50
click at [393, 79] on link "Speaking: Read Aloud" at bounding box center [392, 79] width 112 height 13
click at [393, 78] on link "Speaking: Read Aloud" at bounding box center [392, 79] width 112 height 13
click at [393, 77] on link "Speaking: Read Aloud" at bounding box center [392, 79] width 112 height 13
click at [373, 76] on link "Speaking: Read Aloud" at bounding box center [392, 79] width 112 height 13
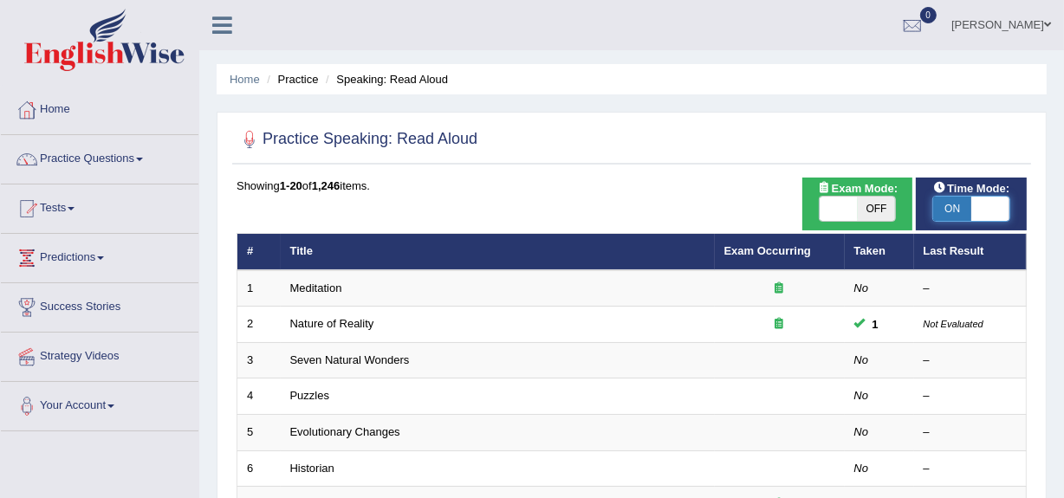
click at [974, 214] on span at bounding box center [990, 209] width 38 height 24
checkbox input "false"
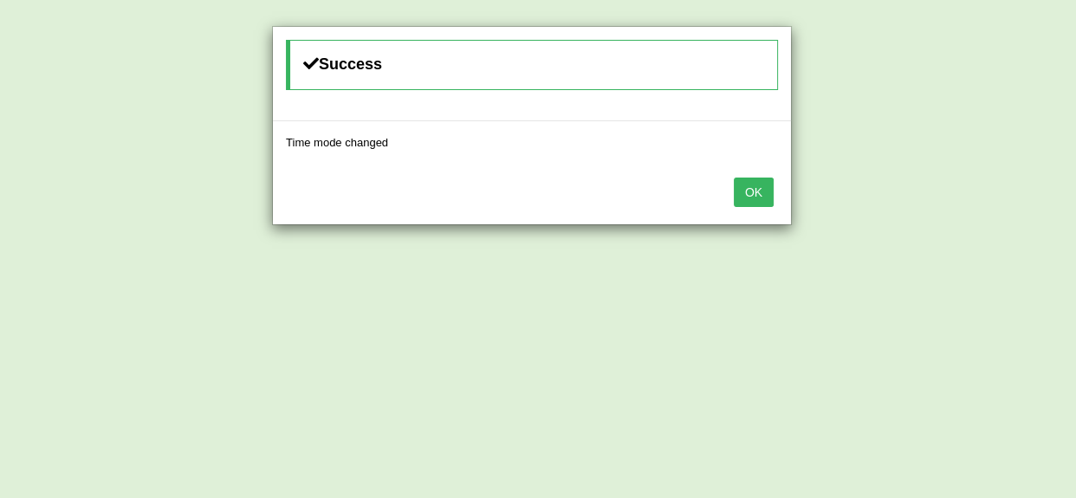
click at [755, 179] on button "OK" at bounding box center [754, 192] width 40 height 29
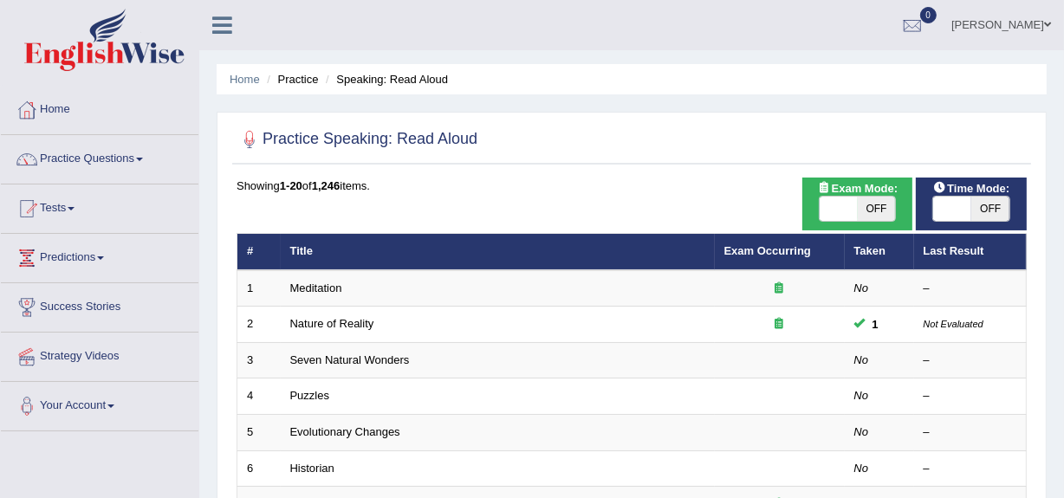
click at [751, 184] on div "Showing 1-20 of 1,246 items." at bounding box center [631, 186] width 790 height 16
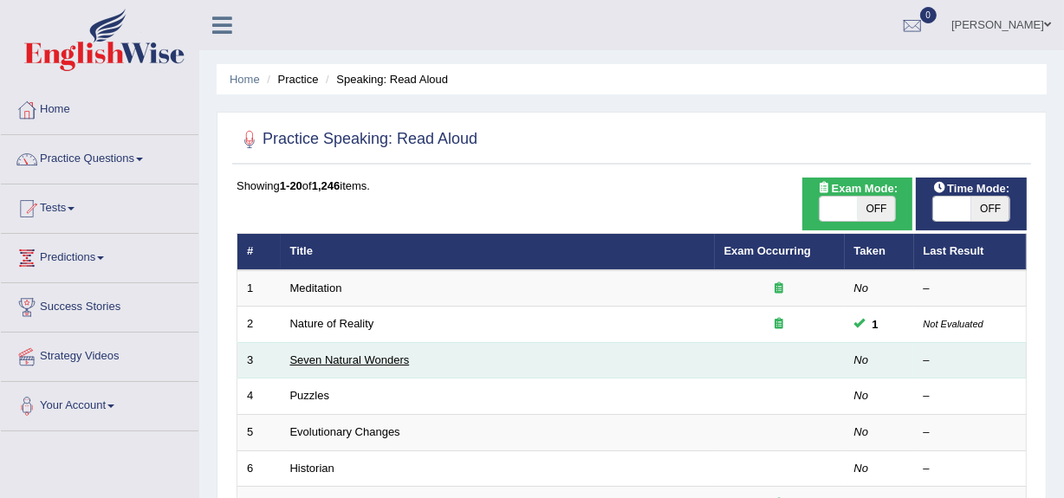
click at [335, 354] on link "Seven Natural Wonders" at bounding box center [350, 359] width 120 height 13
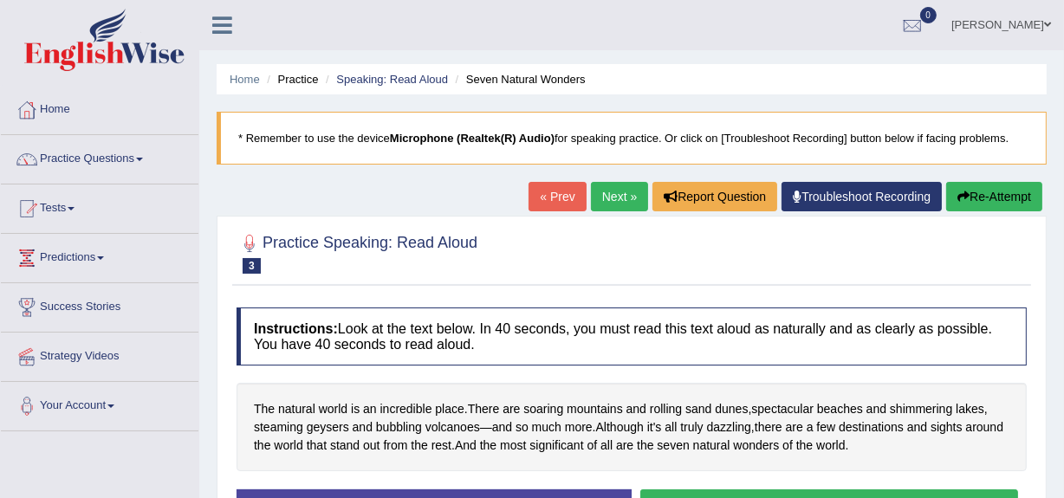
click at [607, 192] on link "Next »" at bounding box center [619, 196] width 57 height 29
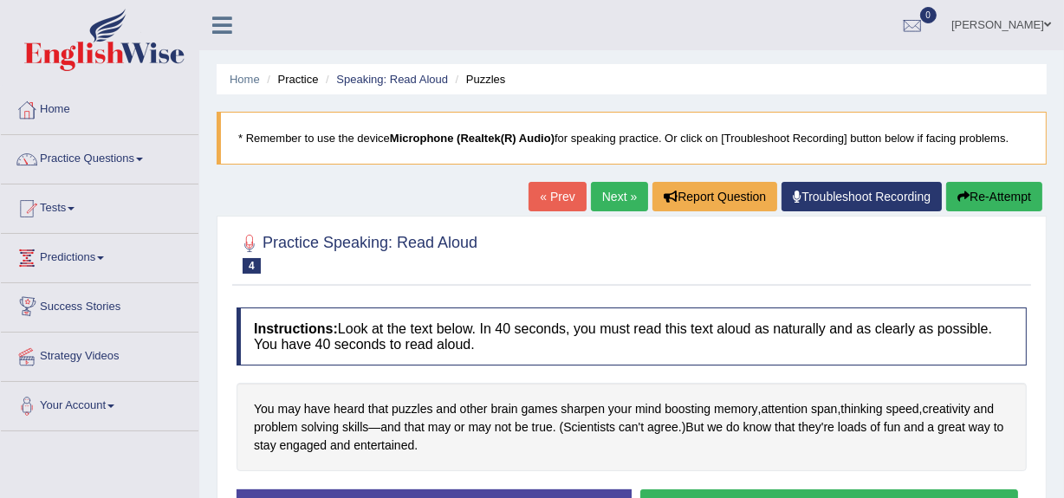
click at [152, 312] on link "Success Stories" at bounding box center [99, 304] width 197 height 43
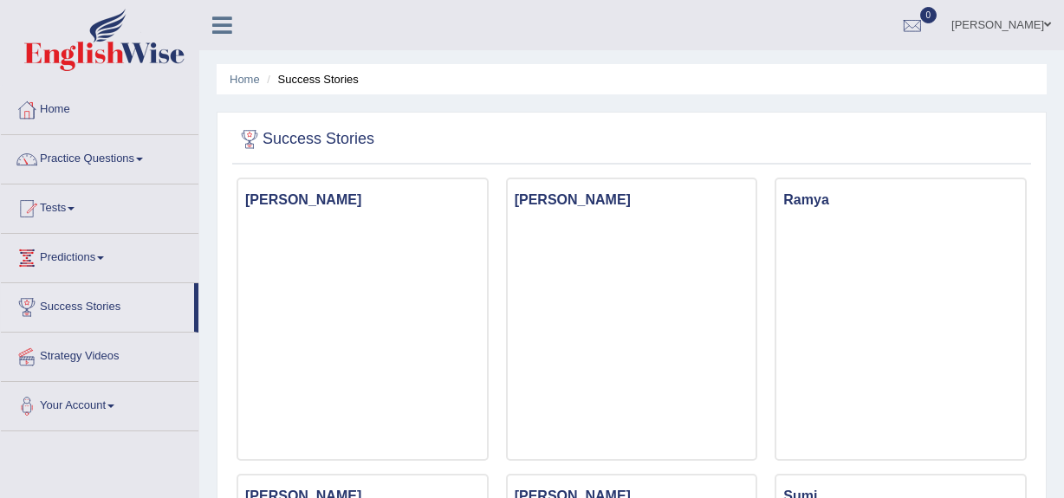
click at [81, 139] on link "Practice Questions" at bounding box center [99, 156] width 197 height 43
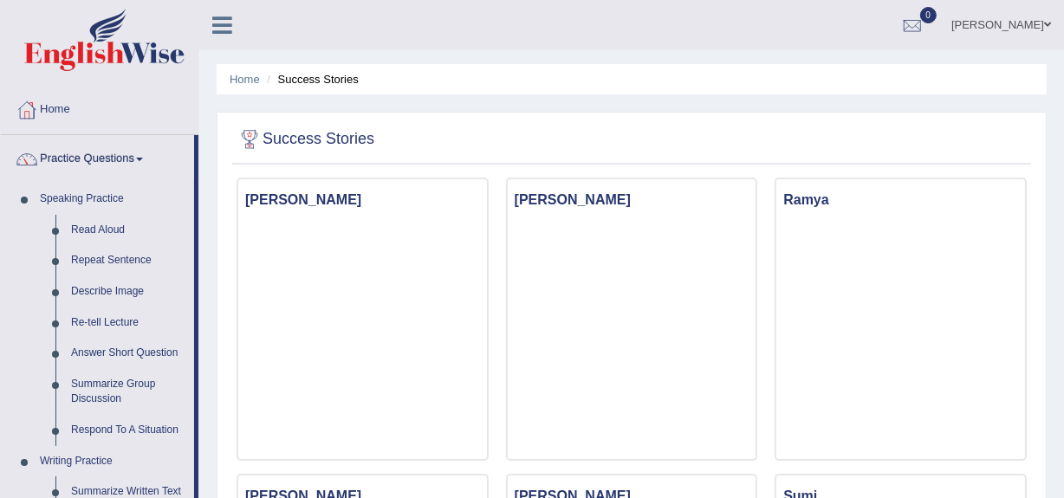
click at [69, 155] on link "Practice Questions" at bounding box center [97, 156] width 193 height 43
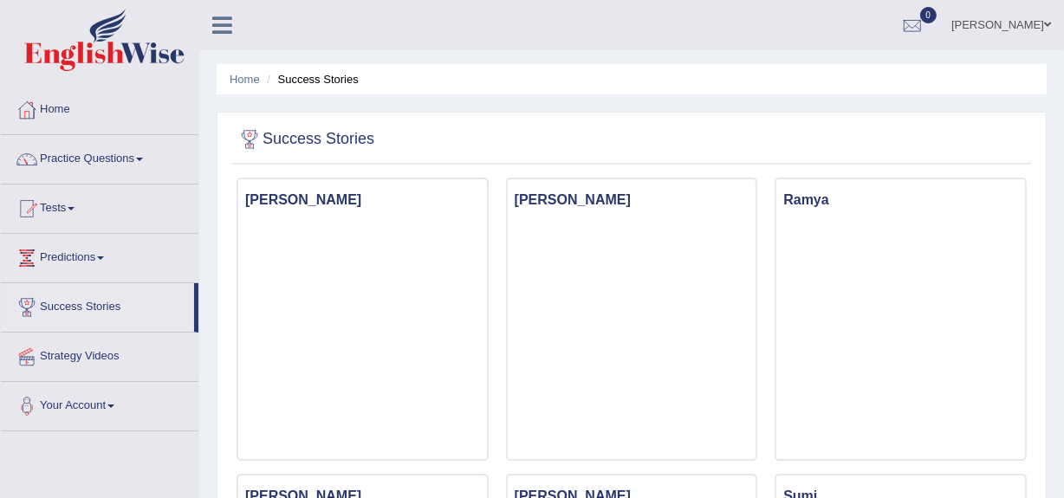
click at [56, 156] on link "Practice Questions" at bounding box center [99, 156] width 197 height 43
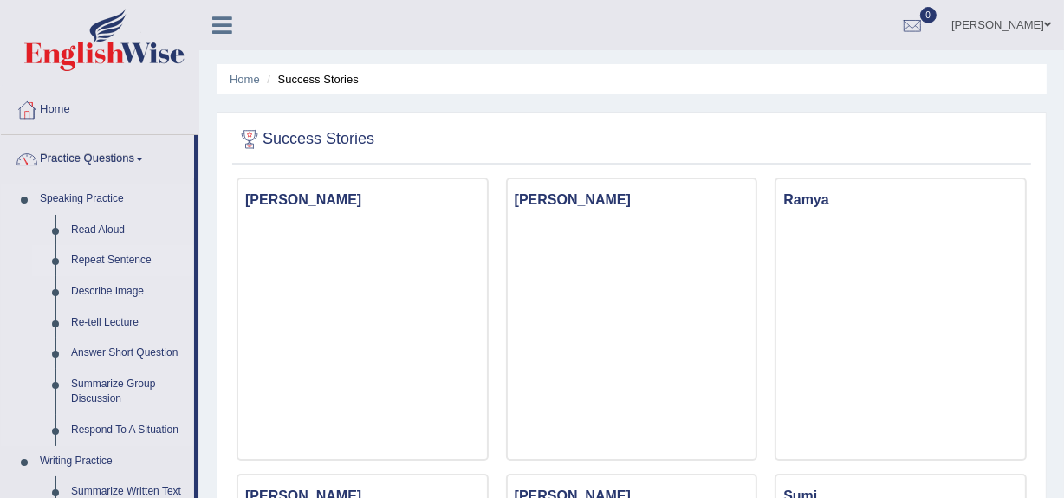
click at [110, 260] on link "Repeat Sentence" at bounding box center [128, 260] width 131 height 31
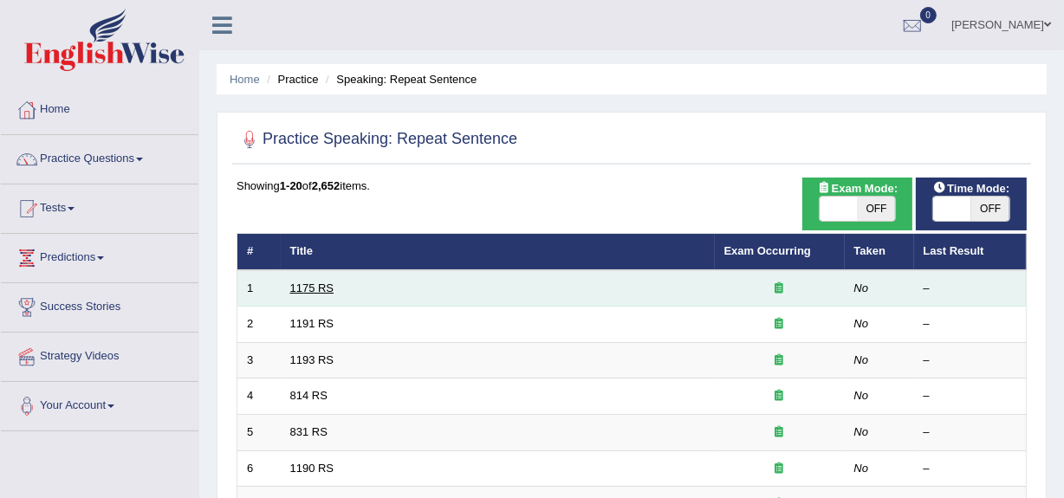
click at [314, 282] on link "1175 RS" at bounding box center [312, 288] width 44 height 13
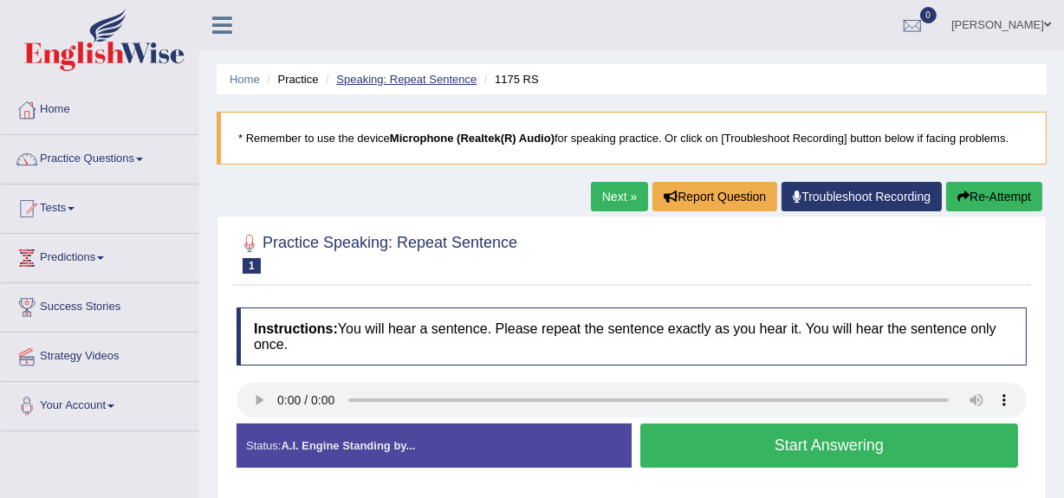
click at [415, 74] on link "Speaking: Repeat Sentence" at bounding box center [406, 79] width 140 height 13
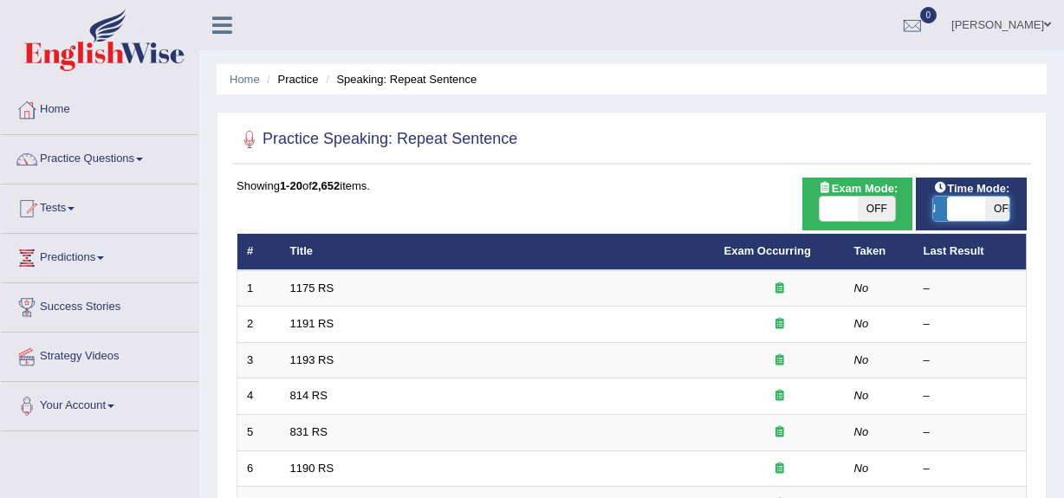
click at [983, 217] on span at bounding box center [966, 209] width 38 height 24
checkbox input "true"
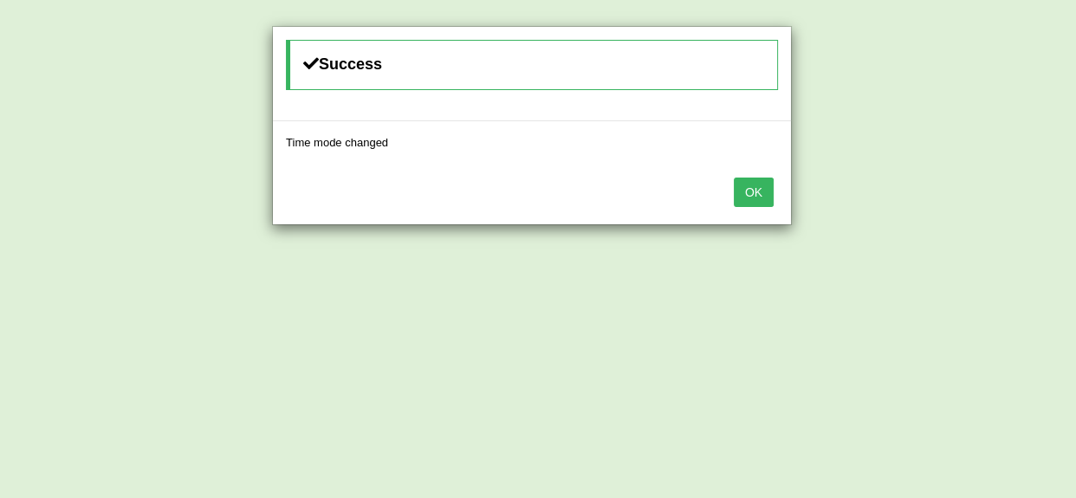
click at [751, 187] on button "OK" at bounding box center [754, 192] width 40 height 29
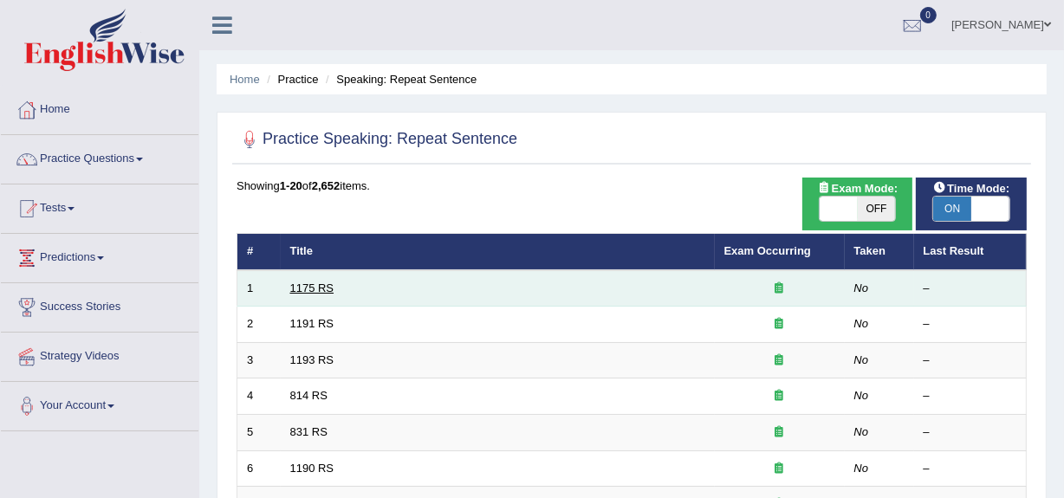
click at [311, 285] on link "1175 RS" at bounding box center [312, 288] width 44 height 13
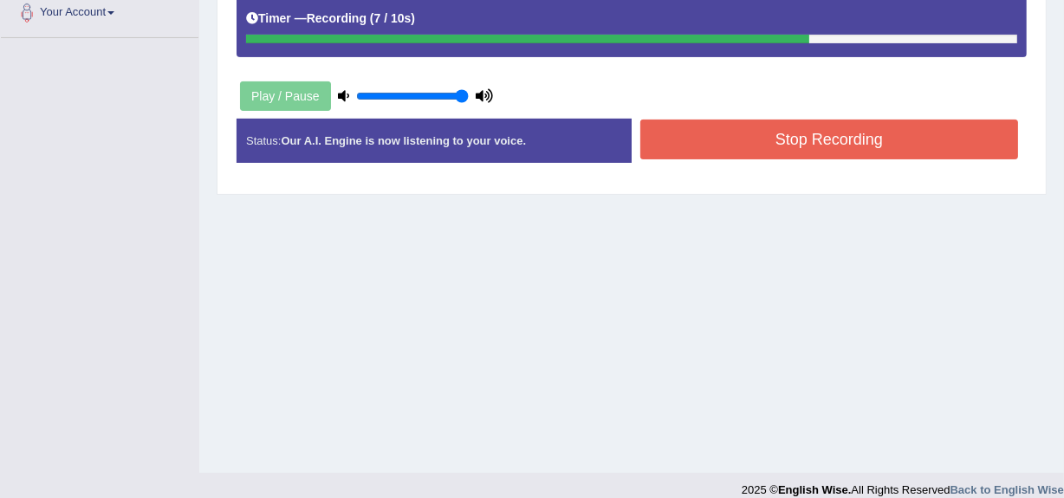
scroll to position [411, 0]
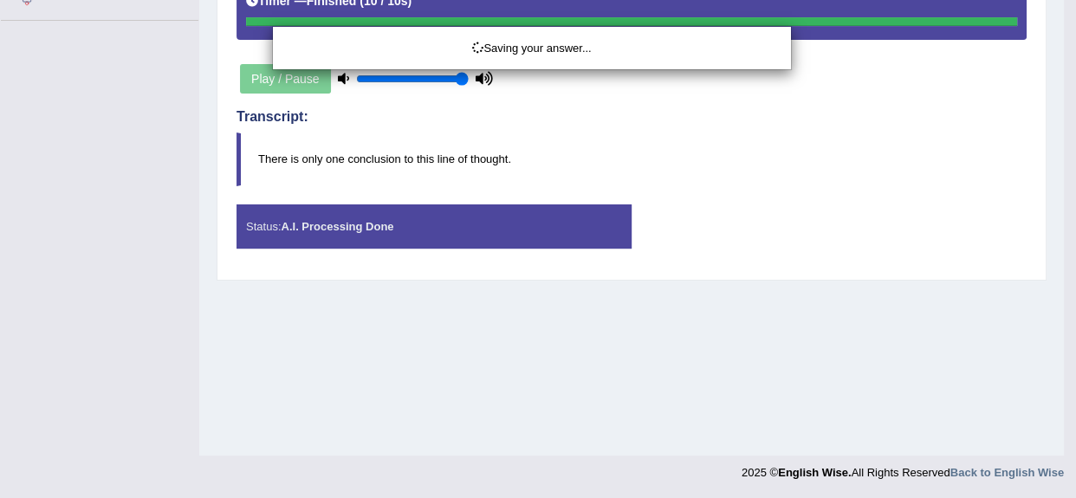
click at [796, 364] on div "Saving your answer..." at bounding box center [538, 249] width 1076 height 498
click at [796, 307] on div "Saving your answer..." at bounding box center [538, 249] width 1076 height 498
click at [791, 224] on div "Saving your answer..." at bounding box center [538, 249] width 1076 height 498
click at [777, 125] on div "Saving your answer..." at bounding box center [538, 249] width 1076 height 498
click at [777, 126] on div "Saving your answer..." at bounding box center [538, 249] width 1076 height 498
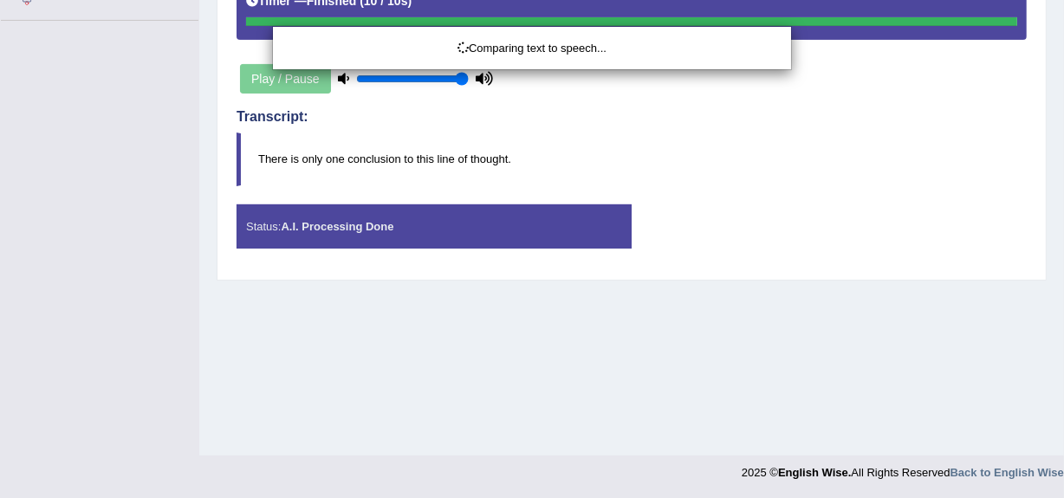
click at [583, 157] on div "Comparing text to speech..." at bounding box center [532, 249] width 1064 height 498
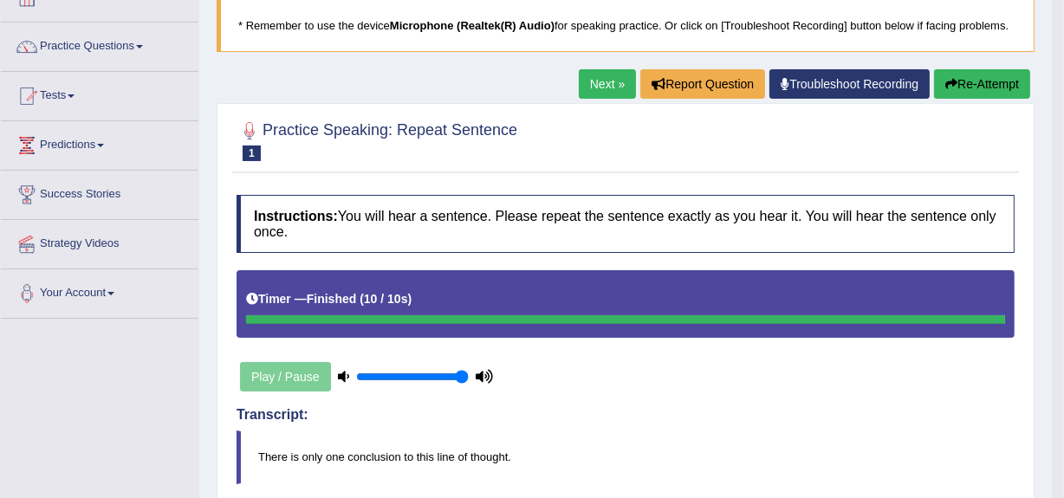
scroll to position [157, 0]
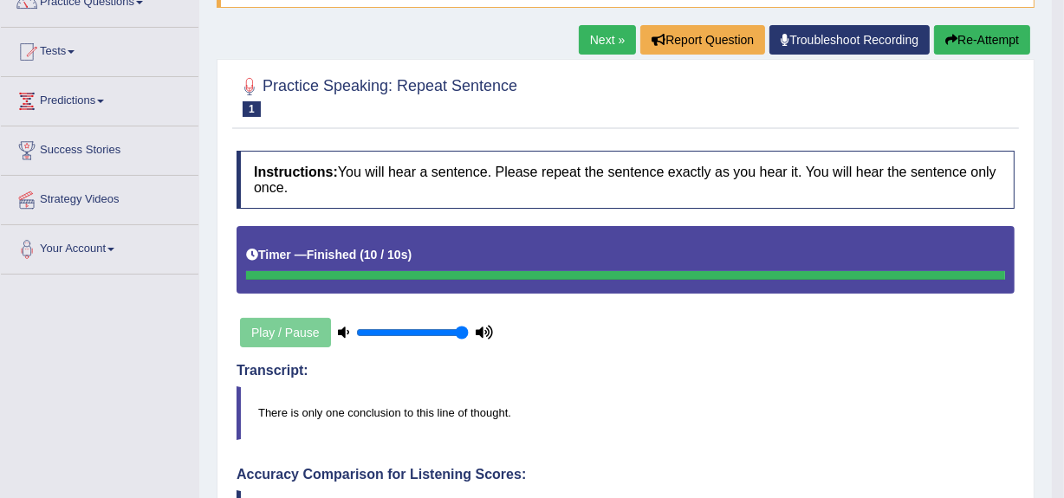
click at [595, 44] on link "Next »" at bounding box center [607, 39] width 57 height 29
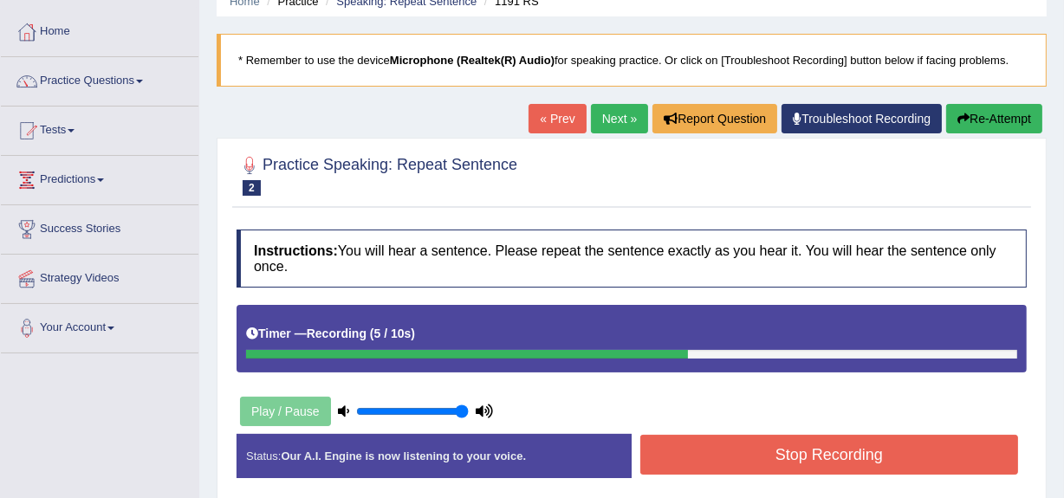
click at [970, 121] on button "Re-Attempt" at bounding box center [994, 118] width 96 height 29
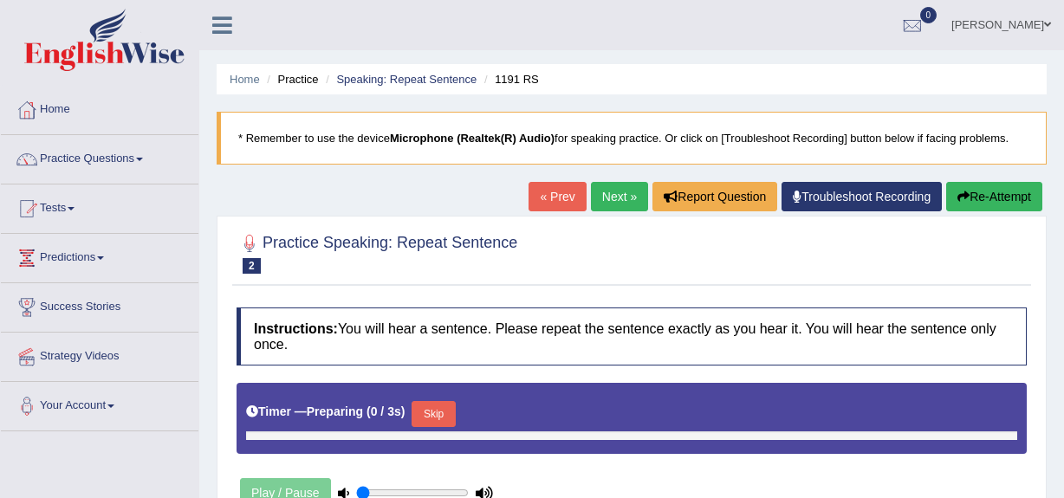
type input "1"
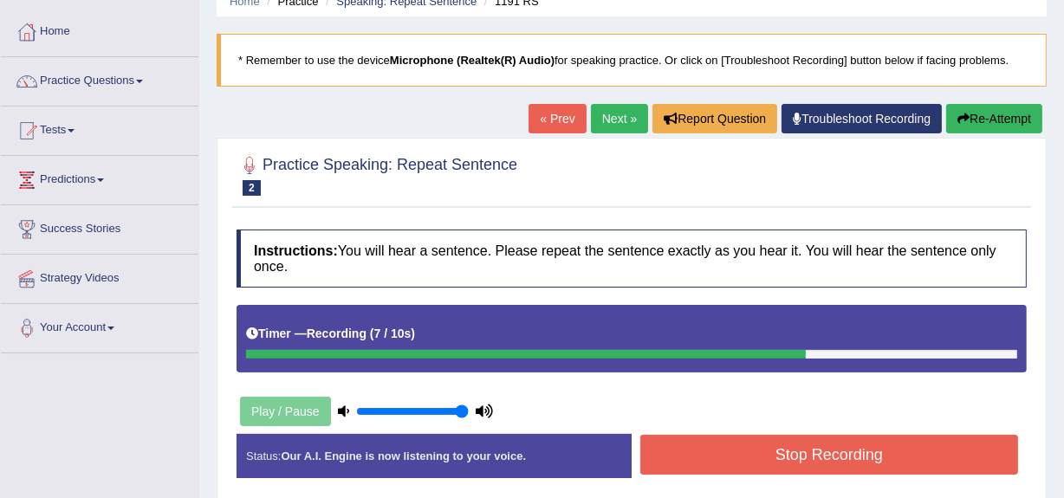
click at [993, 113] on button "Re-Attempt" at bounding box center [994, 118] width 96 height 29
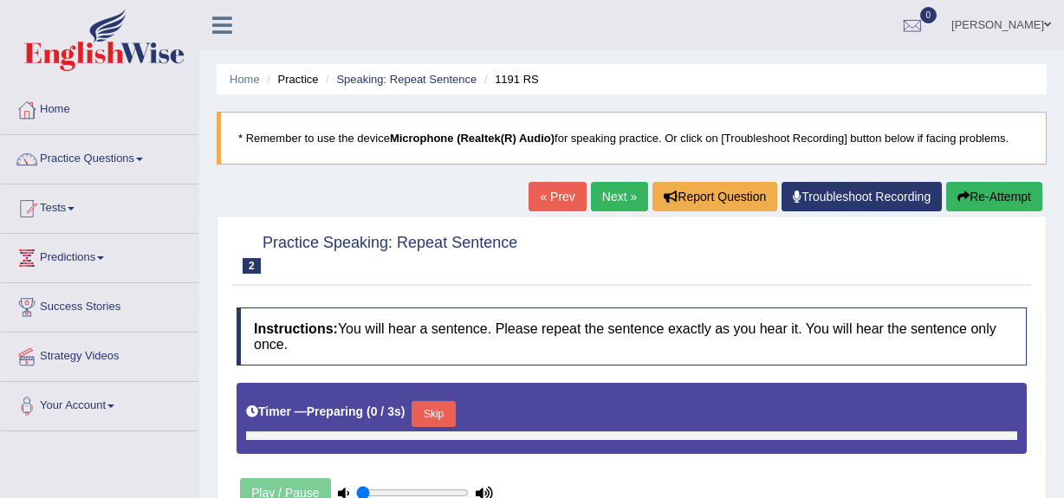
type input "1"
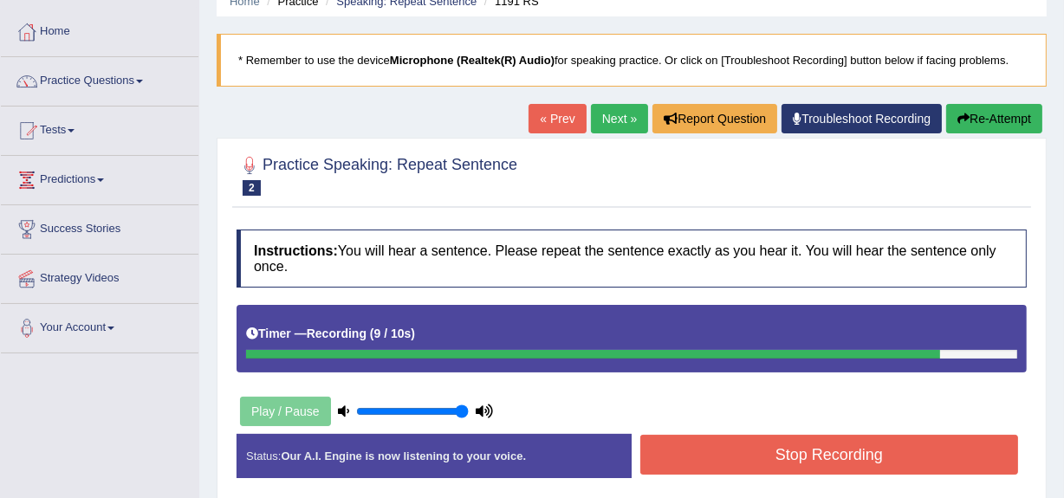
click at [788, 443] on button "Stop Recording" at bounding box center [829, 455] width 378 height 40
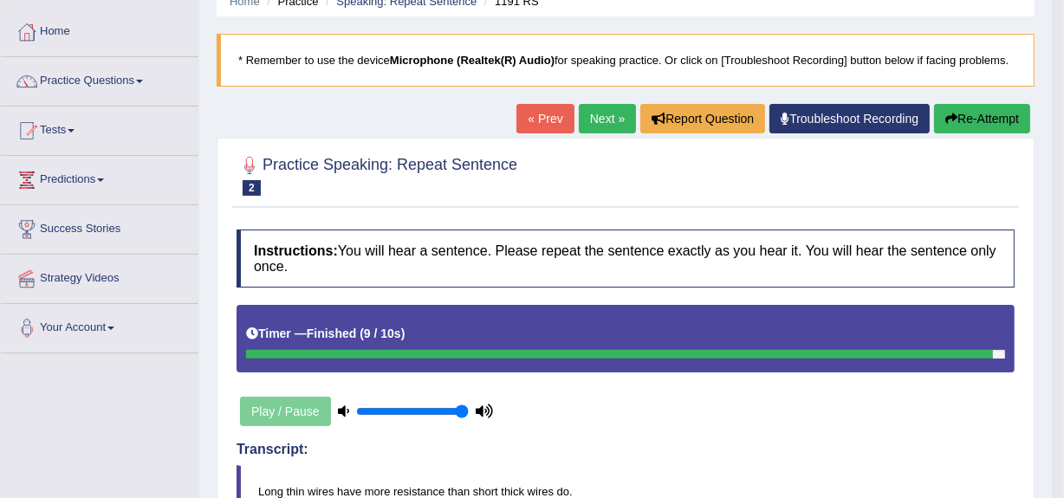
click at [596, 114] on link "Next »" at bounding box center [607, 118] width 57 height 29
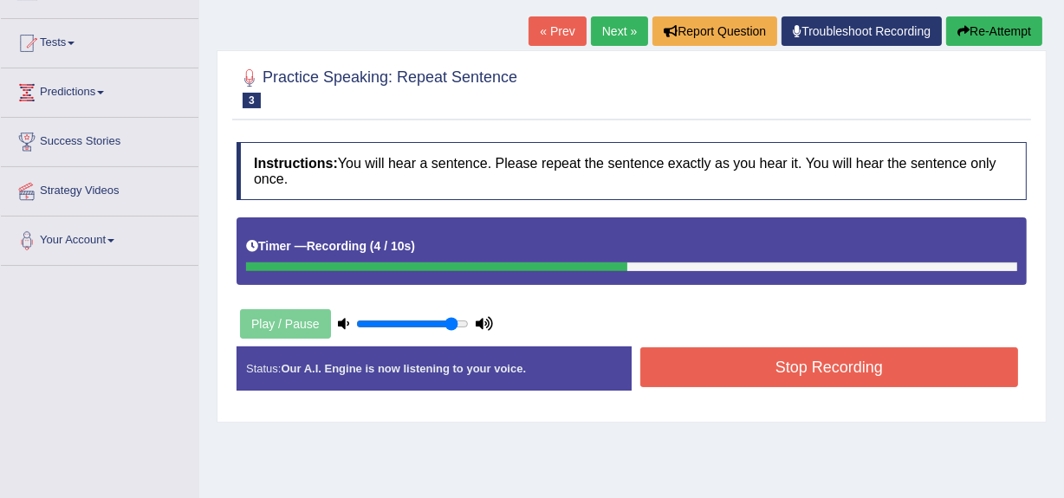
click at [692, 362] on button "Stop Recording" at bounding box center [829, 367] width 378 height 40
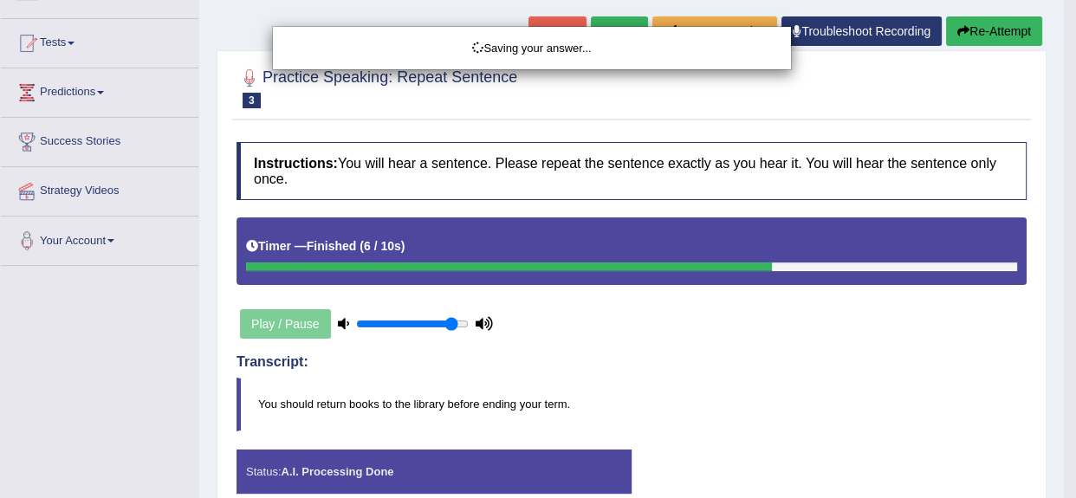
click at [1005, 33] on div "Saving your answer..." at bounding box center [538, 249] width 1076 height 498
click at [1006, 28] on div "Saving your answer..." at bounding box center [538, 249] width 1076 height 498
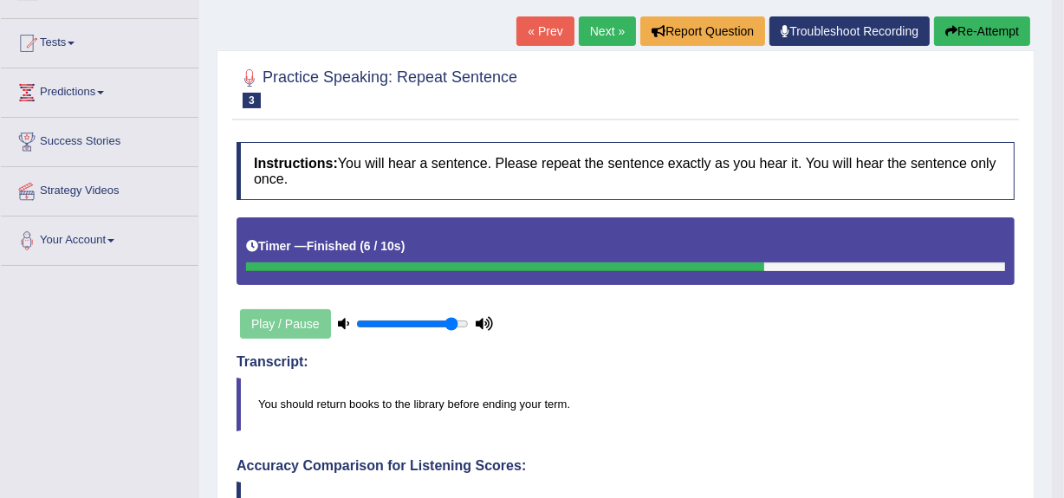
drag, startPoint x: 970, startPoint y: 35, endPoint x: 961, endPoint y: 35, distance: 9.5
click at [961, 35] on button "Re-Attempt" at bounding box center [982, 30] width 96 height 29
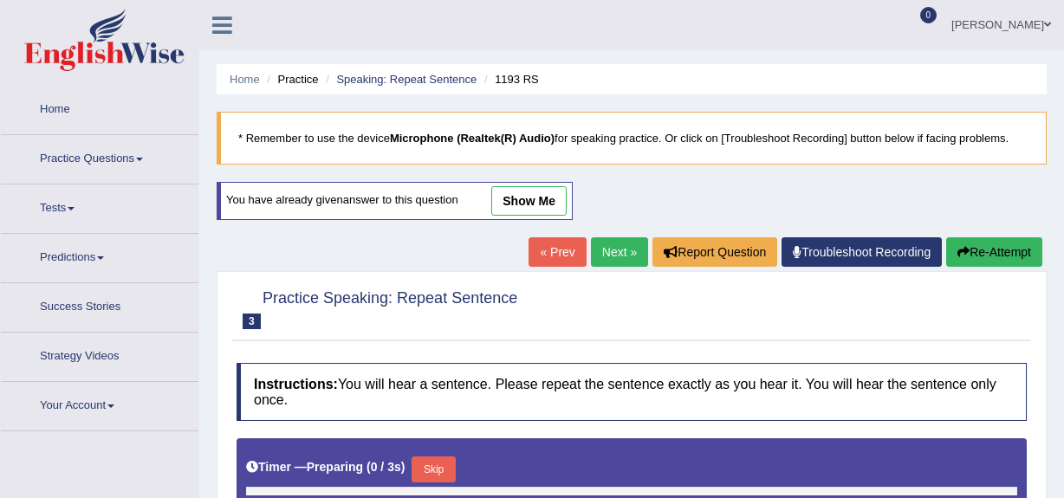
type input "0.9"
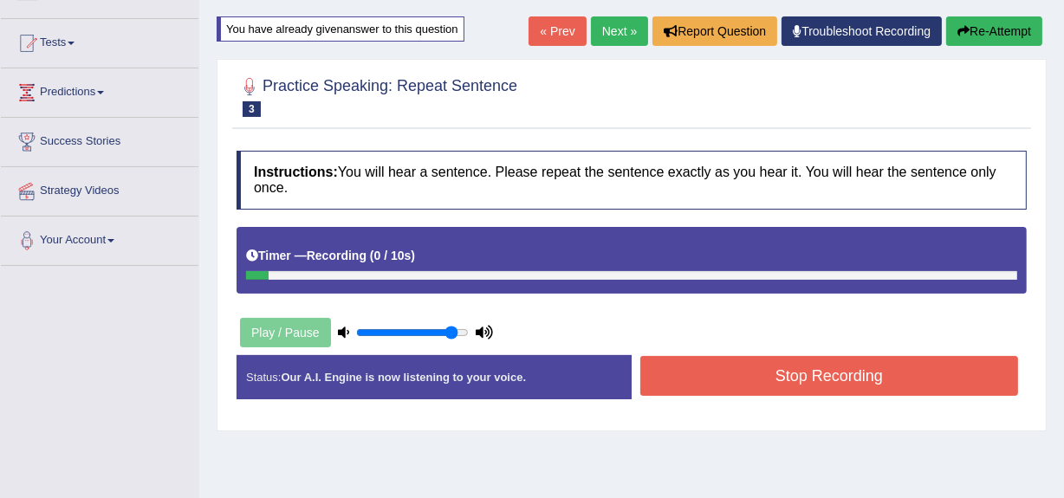
click at [974, 23] on button "Re-Attempt" at bounding box center [994, 30] width 96 height 29
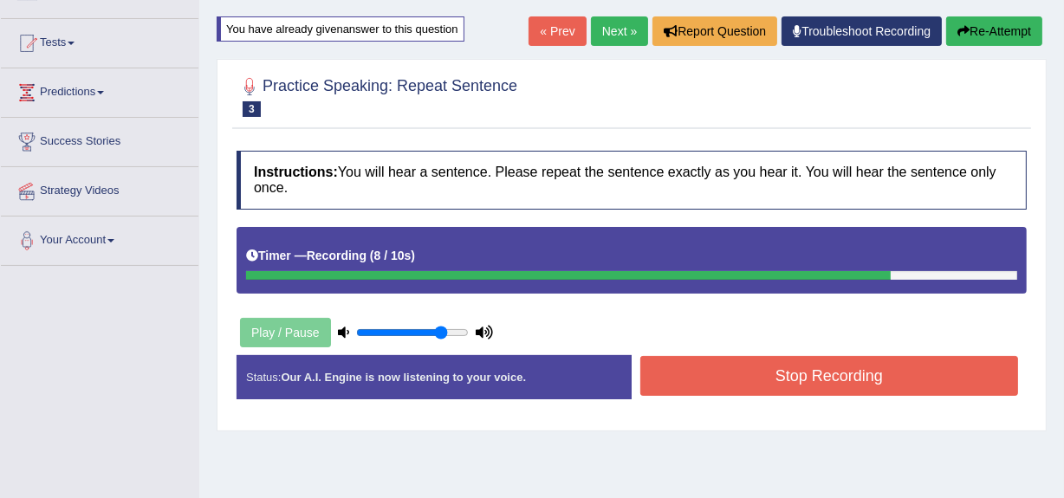
click at [957, 35] on icon "button" at bounding box center [963, 31] width 12 height 12
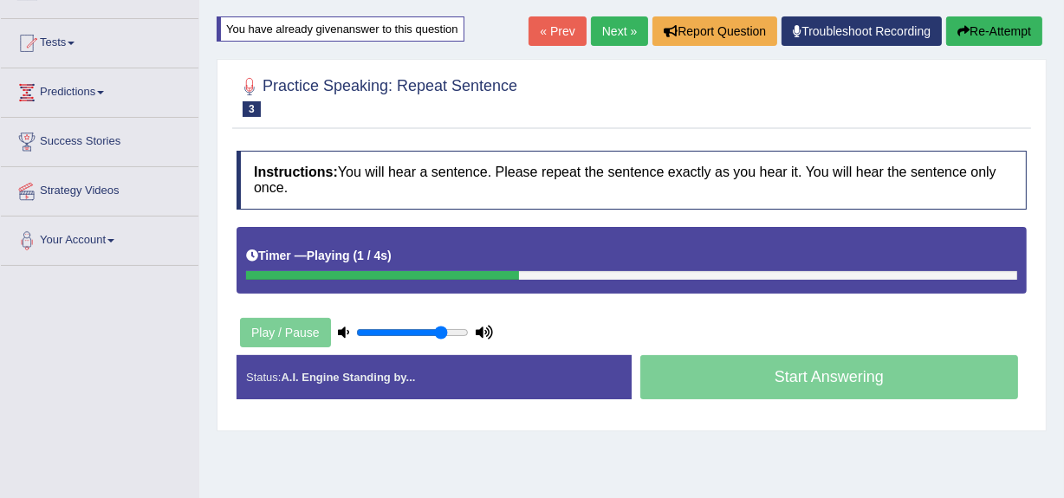
scroll to position [165, 0]
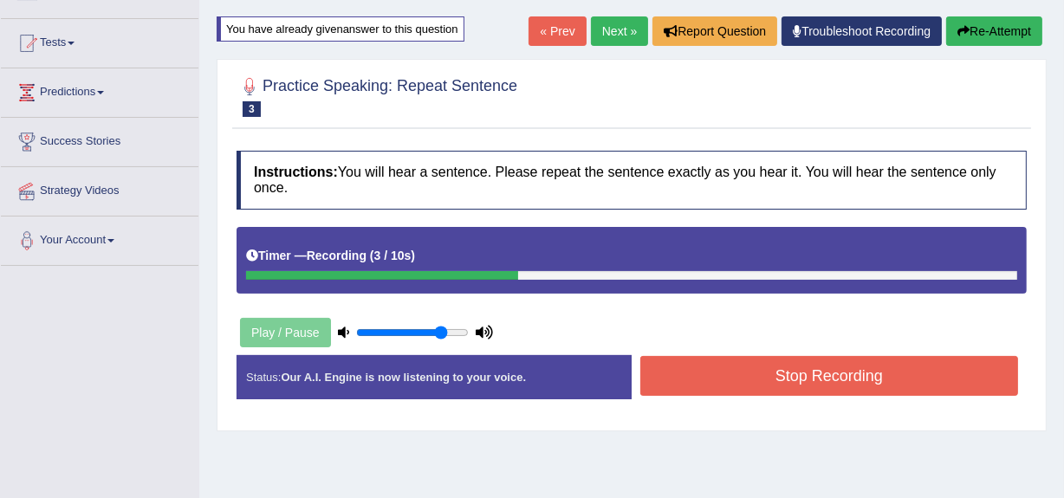
click at [864, 356] on button "Stop Recording" at bounding box center [829, 376] width 378 height 40
